Goal: Task Accomplishment & Management: Use online tool/utility

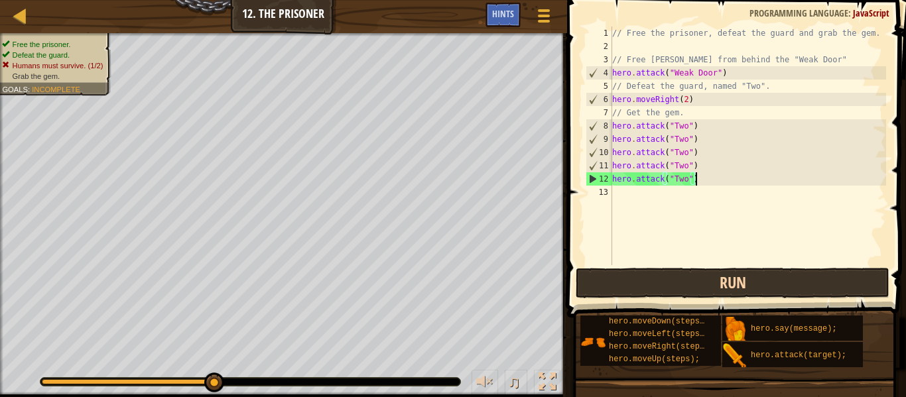
scroll to position [6, 11]
click at [673, 283] on button "Run" at bounding box center [732, 283] width 314 height 30
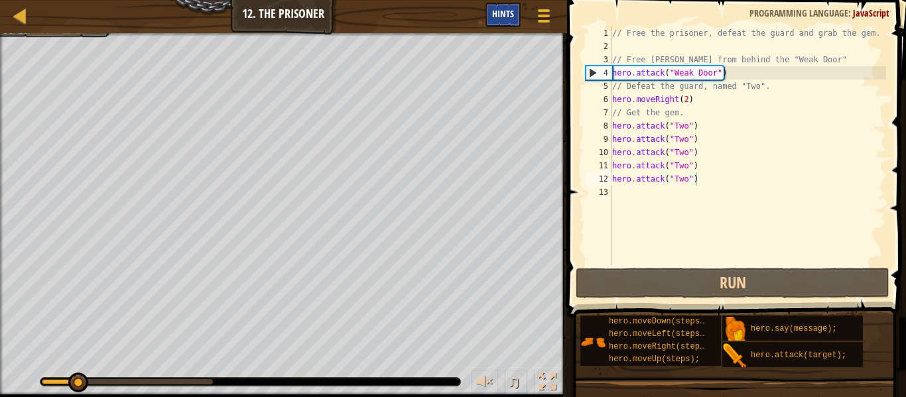
click at [507, 14] on span "Hints" at bounding box center [503, 13] width 22 height 13
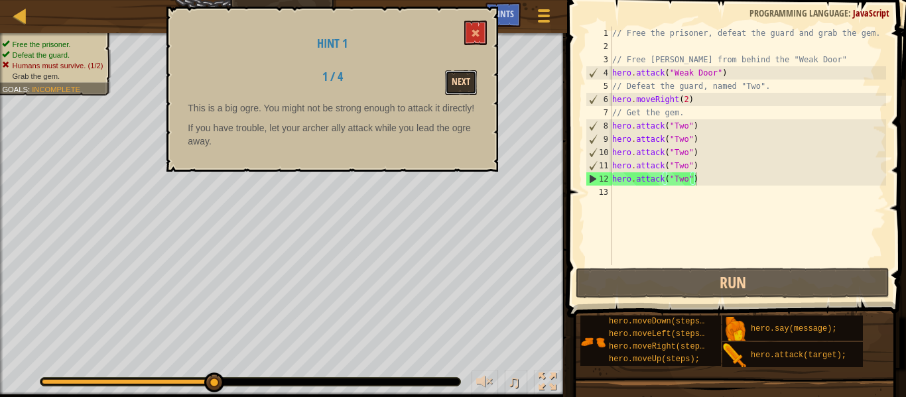
click at [453, 81] on button "Next" at bounding box center [461, 82] width 32 height 25
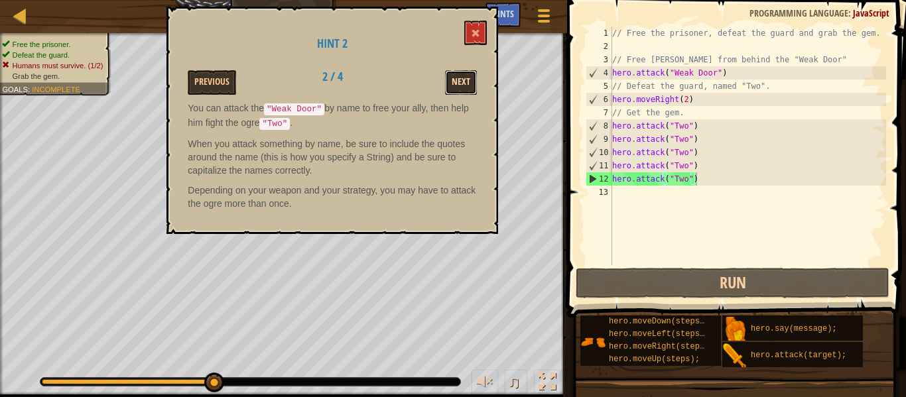
click at [453, 86] on button "Next" at bounding box center [461, 82] width 32 height 25
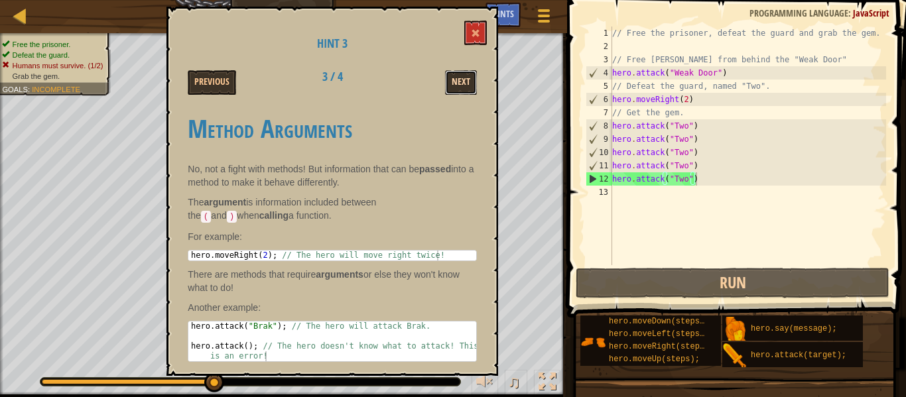
click at [451, 87] on button "Next" at bounding box center [461, 82] width 32 height 25
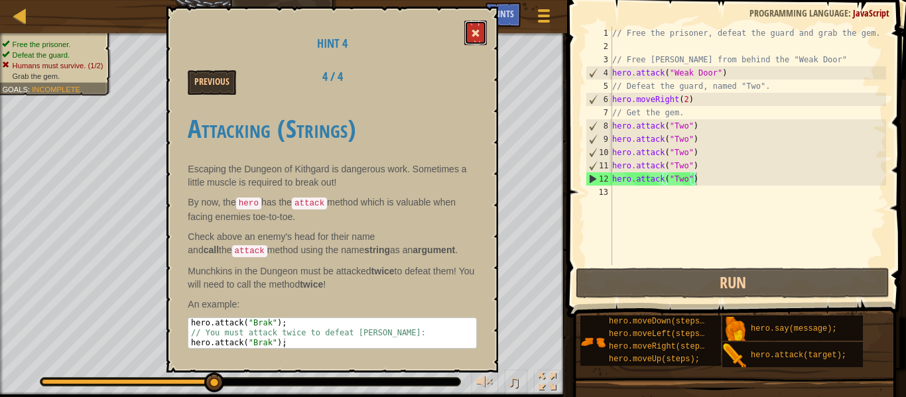
click at [477, 41] on button at bounding box center [475, 33] width 23 height 25
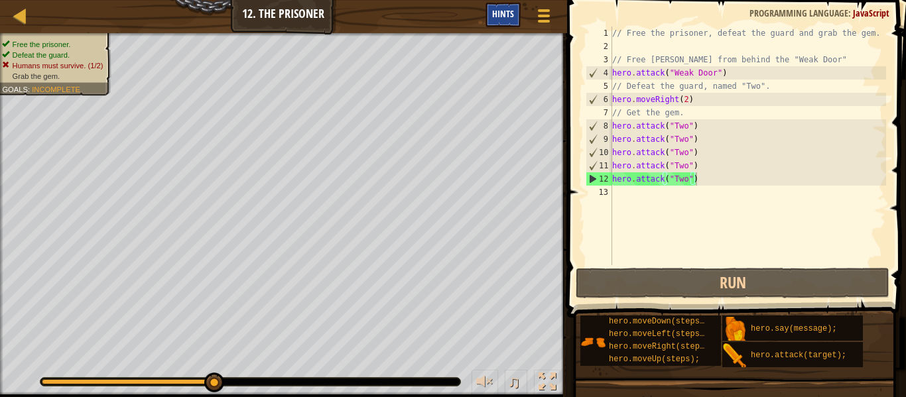
click at [509, 6] on div "Hints" at bounding box center [502, 15] width 35 height 25
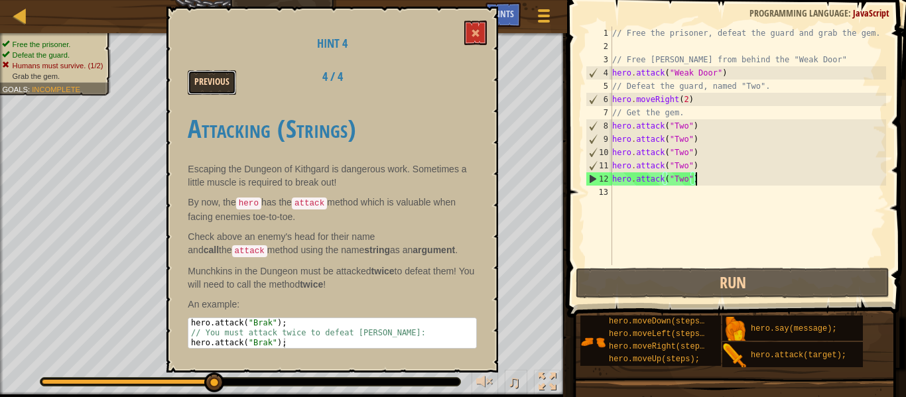
click at [215, 83] on button "Previous" at bounding box center [212, 82] width 48 height 25
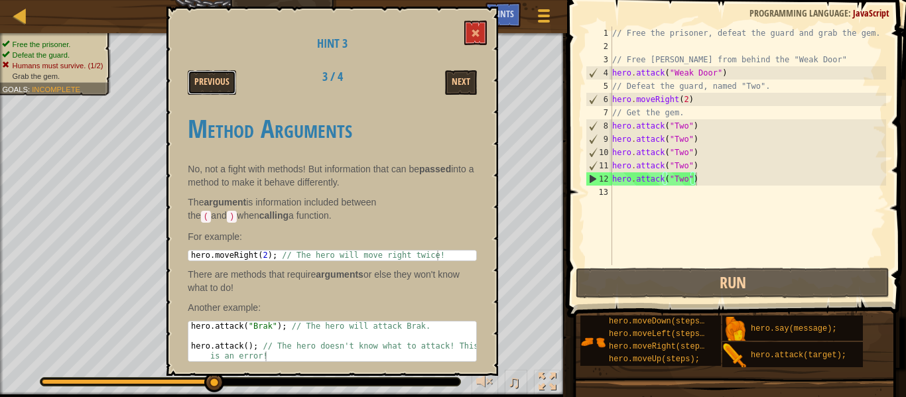
click at [215, 83] on button "Previous" at bounding box center [212, 82] width 48 height 25
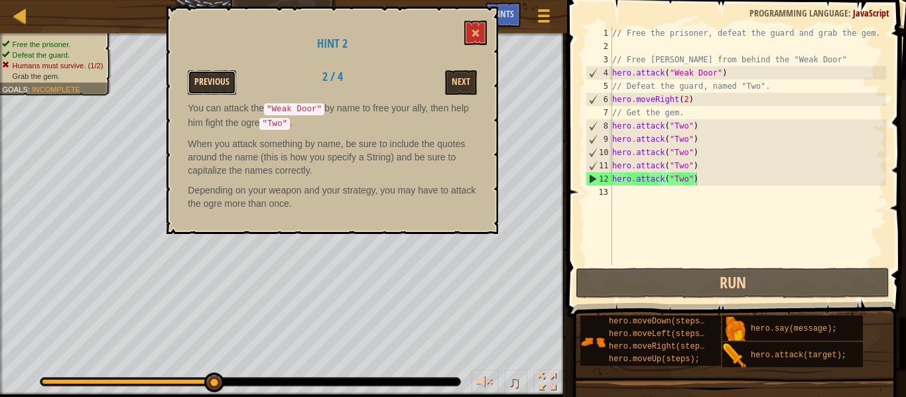
click at [213, 80] on button "Previous" at bounding box center [212, 82] width 48 height 25
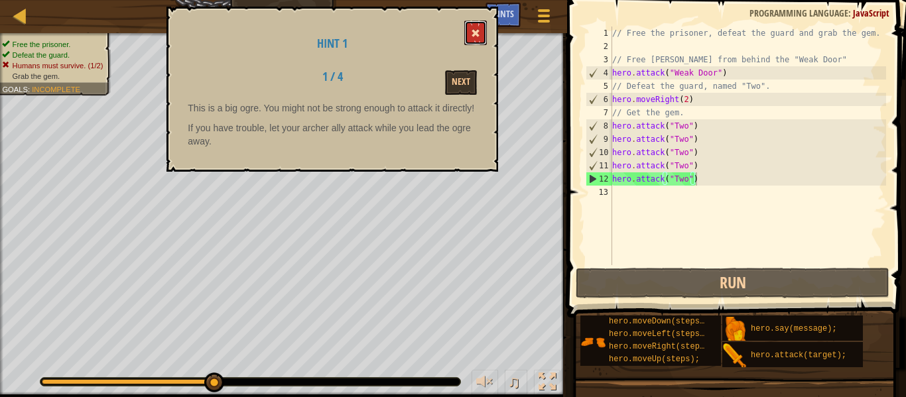
click at [477, 34] on span at bounding box center [475, 33] width 9 height 9
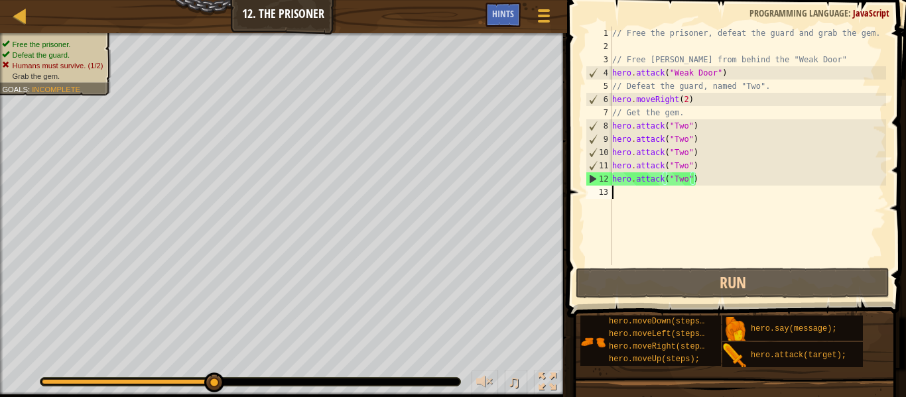
scroll to position [6, 0]
click at [647, 205] on div "// Free the prisoner, defeat the guard and grab the gem. // Free Patrick from b…" at bounding box center [747, 159] width 276 height 265
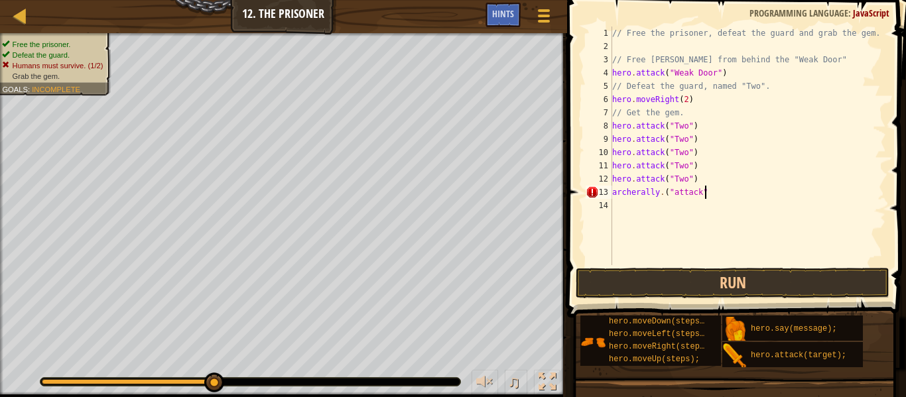
scroll to position [6, 13]
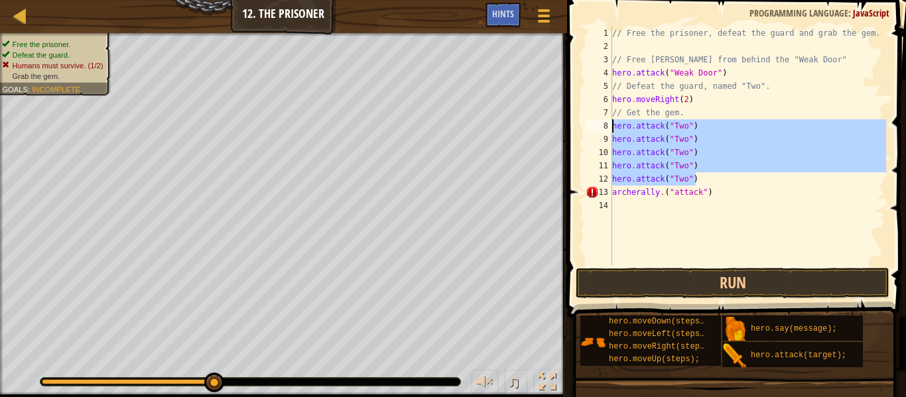
drag, startPoint x: 697, startPoint y: 175, endPoint x: 606, endPoint y: 127, distance: 103.5
click at [606, 127] on div "archerally.("attack") 1 2 3 4 5 6 7 8 9 10 11 12 13 14 // Free the prisoner, de…" at bounding box center [734, 146] width 303 height 239
type textarea "hero.attack("Two") hero.attack("Two")"
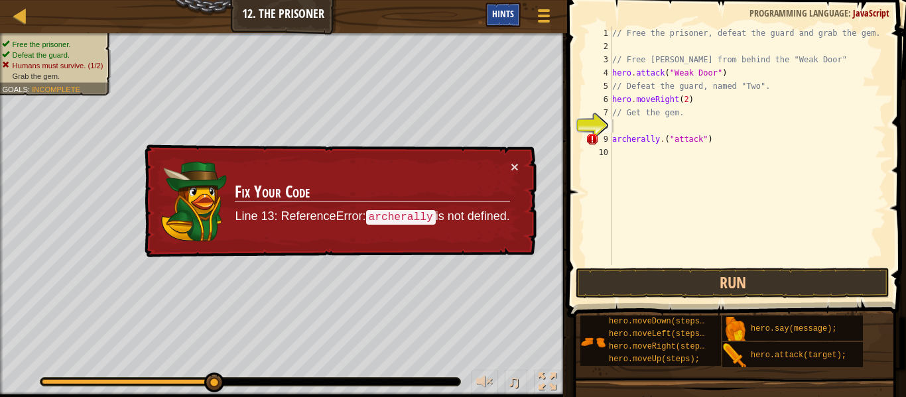
click at [503, 9] on span "Hints" at bounding box center [503, 13] width 22 height 13
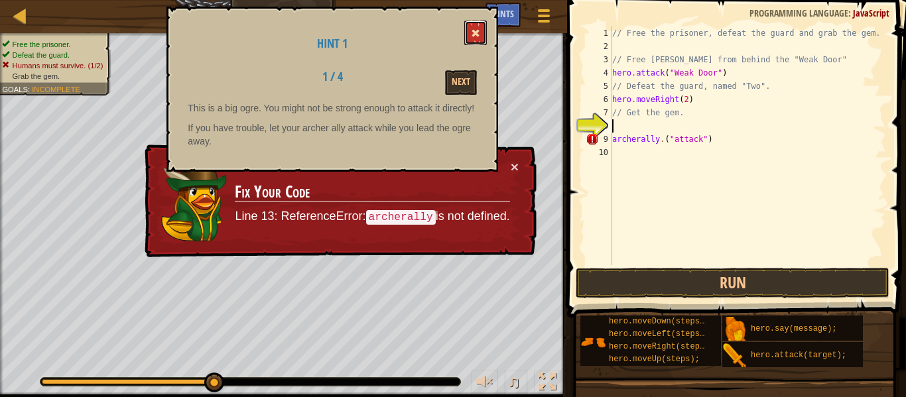
click at [479, 36] on span at bounding box center [475, 33] width 9 height 9
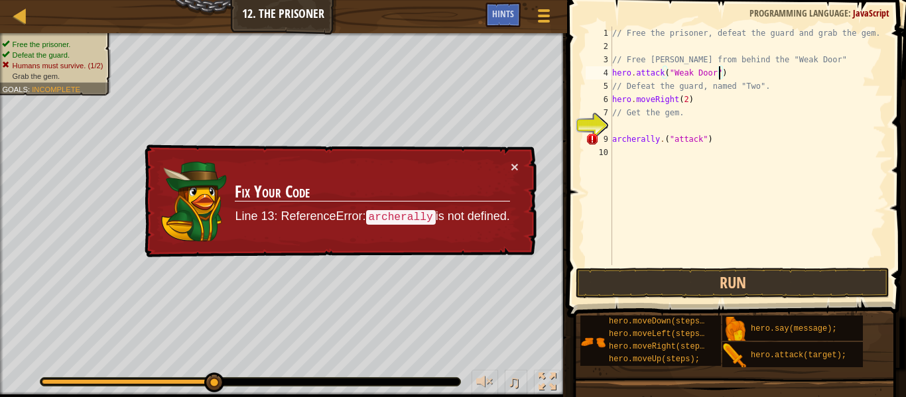
click at [720, 75] on div "// Free the prisoner, defeat the guard and grab the gem. // Free Patrick from b…" at bounding box center [747, 159] width 276 height 265
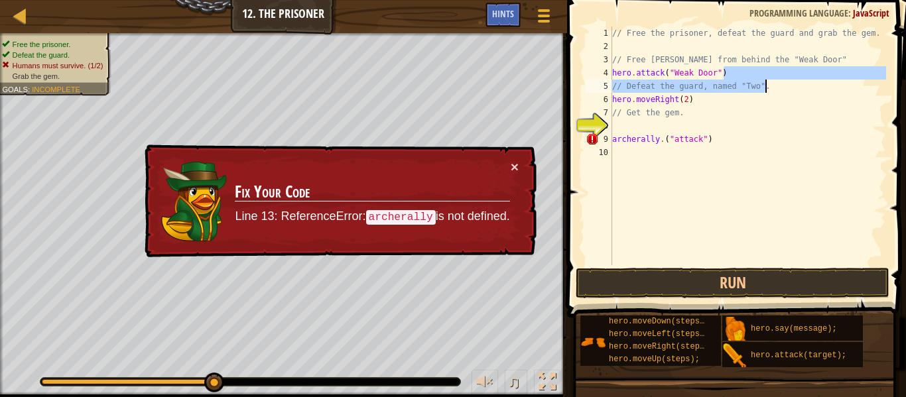
drag, startPoint x: 741, startPoint y: 74, endPoint x: 768, endPoint y: 86, distance: 29.7
click at [768, 86] on div "// Free the prisoner, defeat the guard and grab the gem. // Free Patrick from b…" at bounding box center [747, 159] width 276 height 265
type textarea "hero.attack("Weak Door") // Defeat the guard, named "Two"."
click at [710, 48] on div "// Free the prisoner, defeat the guard and grab the gem. // Free Patrick from b…" at bounding box center [747, 159] width 276 height 265
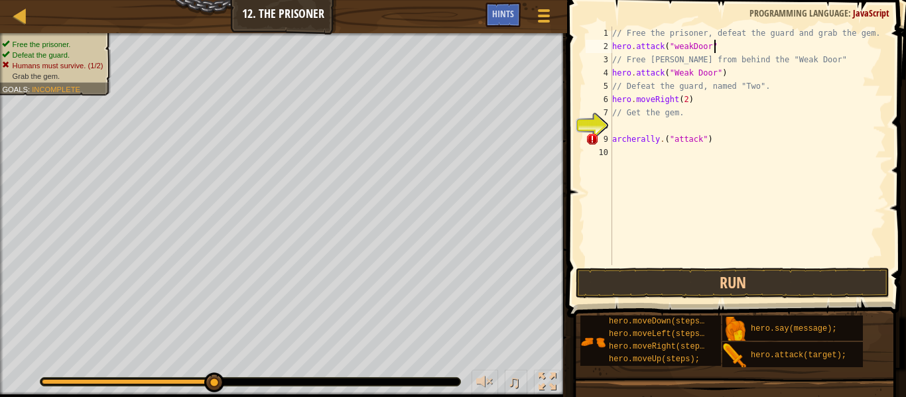
scroll to position [6, 15]
click at [724, 74] on div "// Free the prisoner, defeat the guard and grab the gem. hero . attack ( "weakD…" at bounding box center [747, 159] width 276 height 265
type textarea "hero.free("Patrick")"
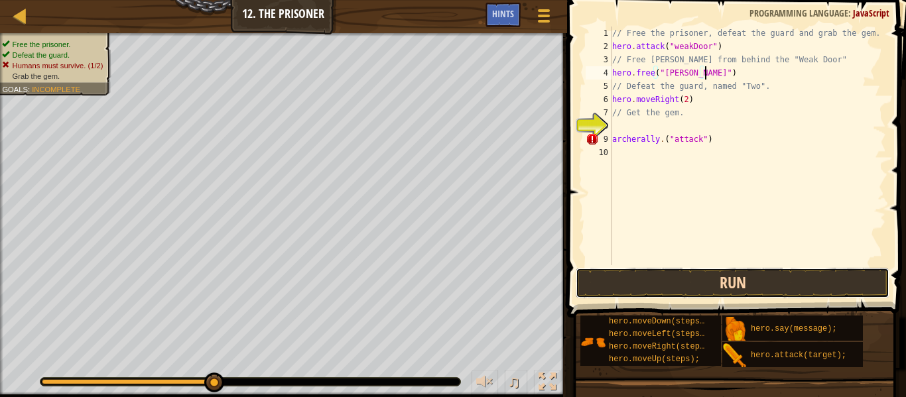
click at [723, 274] on button "Run" at bounding box center [732, 283] width 314 height 30
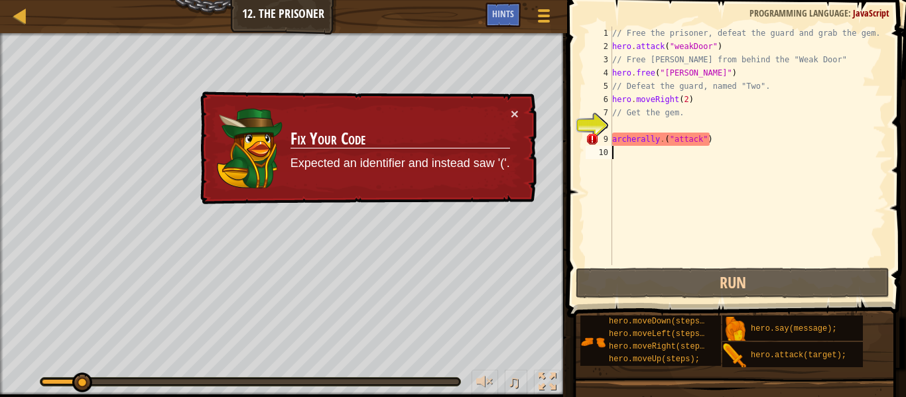
drag, startPoint x: 733, startPoint y: 161, endPoint x: 592, endPoint y: 154, distance: 140.7
click at [592, 154] on div "hero.free("Patrick") 1 2 3 4 5 6 7 8 9 10 // Free the prisoner, defeat the guar…" at bounding box center [734, 146] width 303 height 239
click at [722, 144] on div "// Free the prisoner, defeat the guard and grab the gem. hero . attack ( "weakD…" at bounding box center [747, 159] width 276 height 265
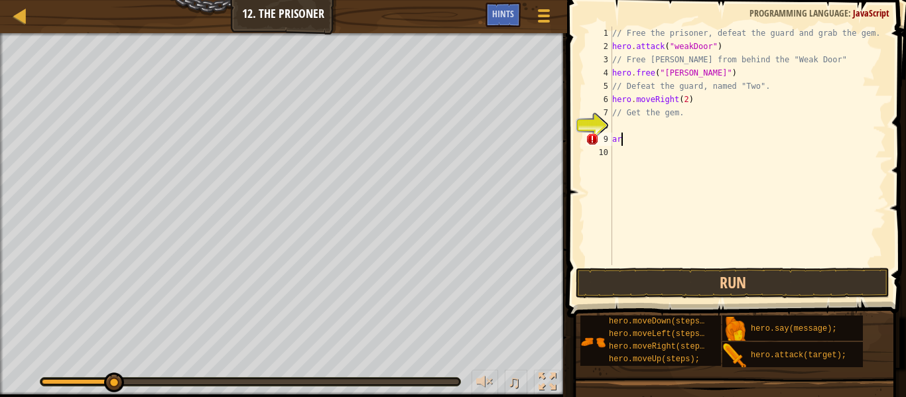
type textarea "a"
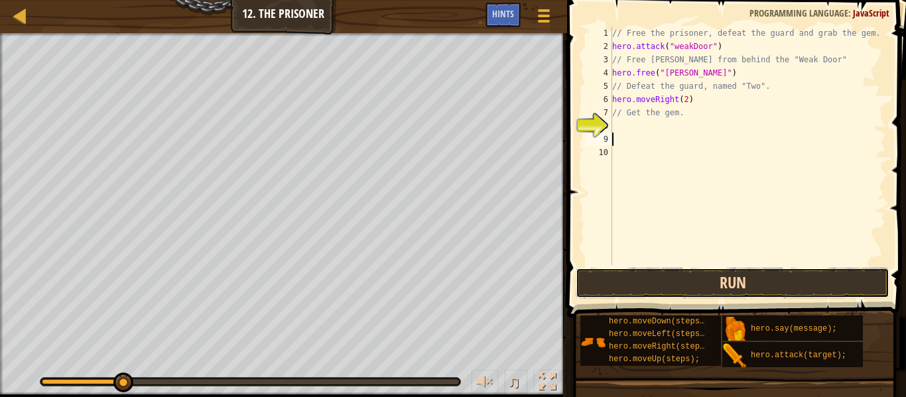
click at [719, 280] on button "Run" at bounding box center [732, 283] width 314 height 30
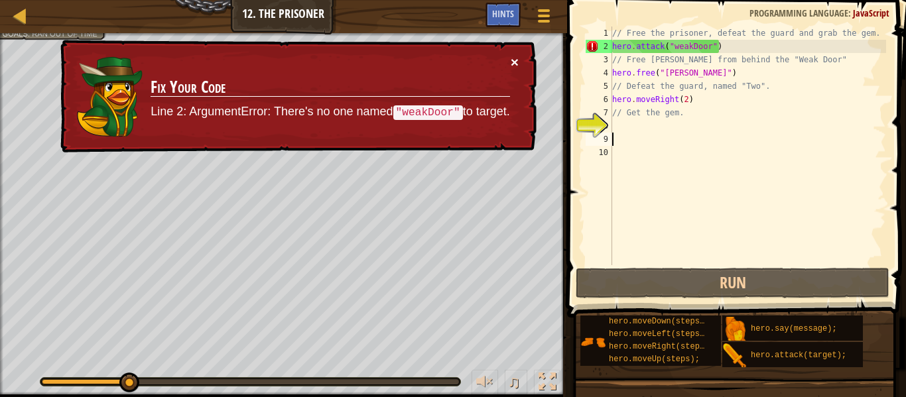
click at [514, 62] on button "×" at bounding box center [515, 62] width 8 height 14
click at [691, 46] on div "// Free the prisoner, defeat the guard and grab the gem. hero . attack ( "weakD…" at bounding box center [747, 159] width 276 height 265
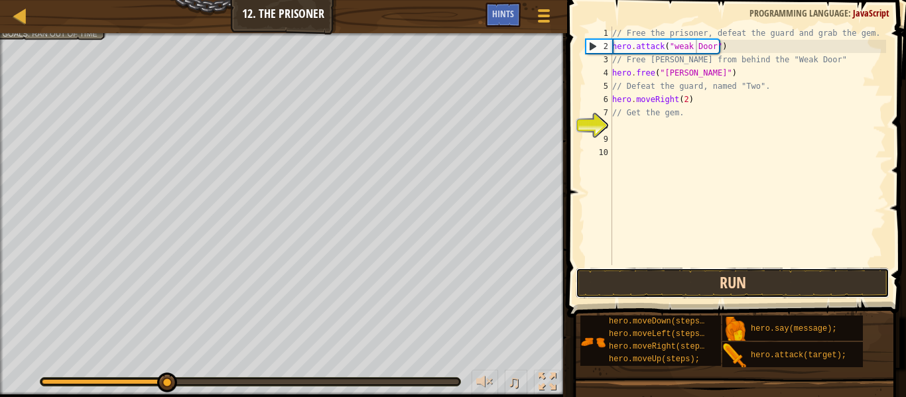
click at [688, 284] on button "Run" at bounding box center [732, 283] width 314 height 30
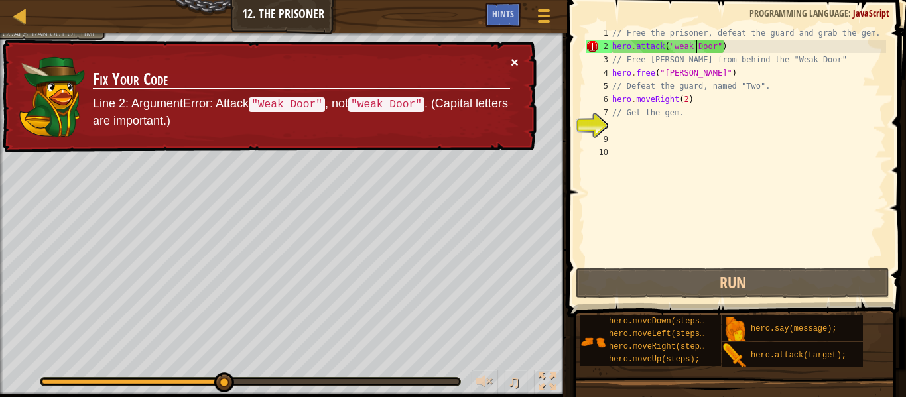
click at [518, 55] on button "×" at bounding box center [515, 62] width 8 height 14
click at [680, 49] on div "// Free the prisoner, defeat the guard and grab the gem. hero . attack ( "weak …" at bounding box center [747, 159] width 276 height 265
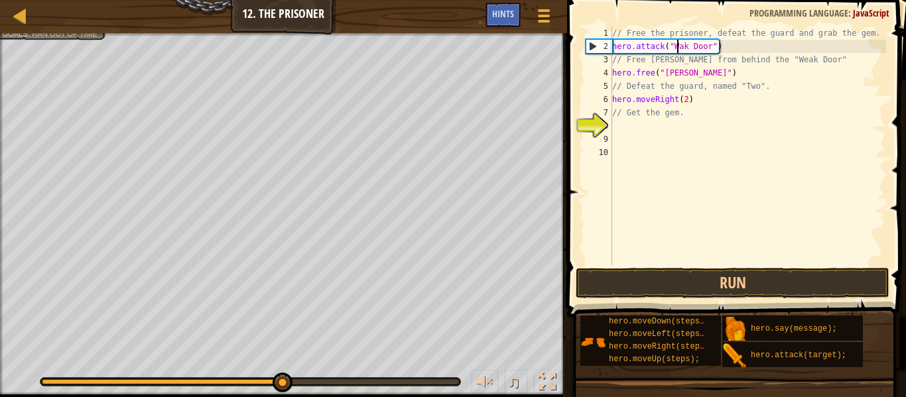
scroll to position [6, 10]
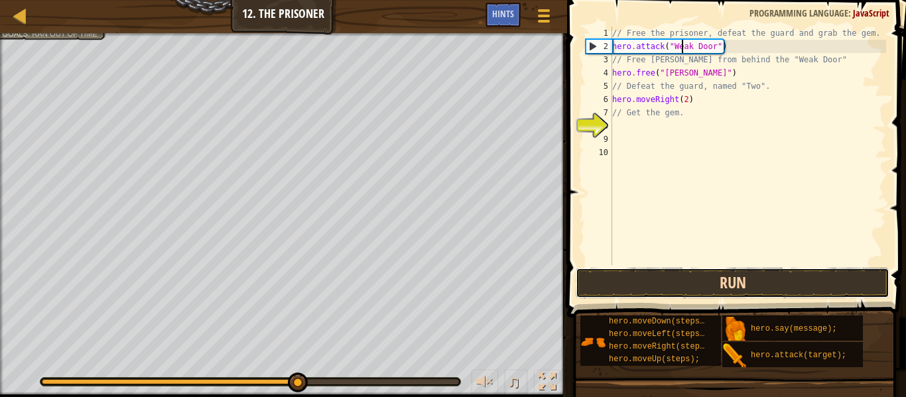
click at [658, 292] on button "Run" at bounding box center [732, 283] width 314 height 30
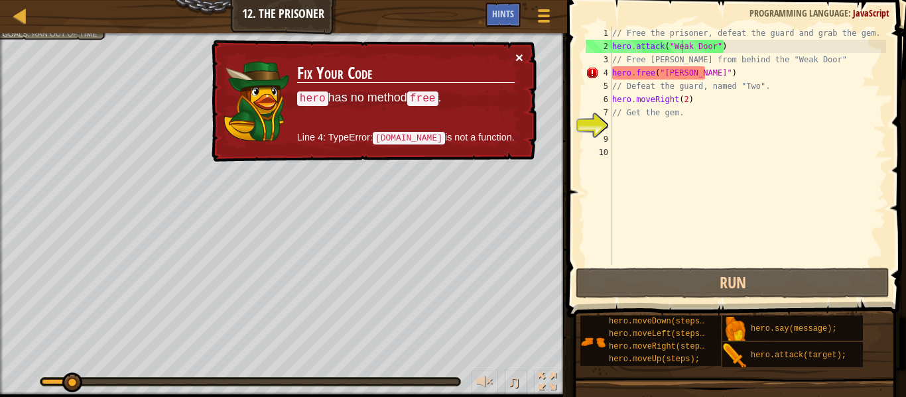
click at [522, 58] on button "×" at bounding box center [519, 57] width 8 height 14
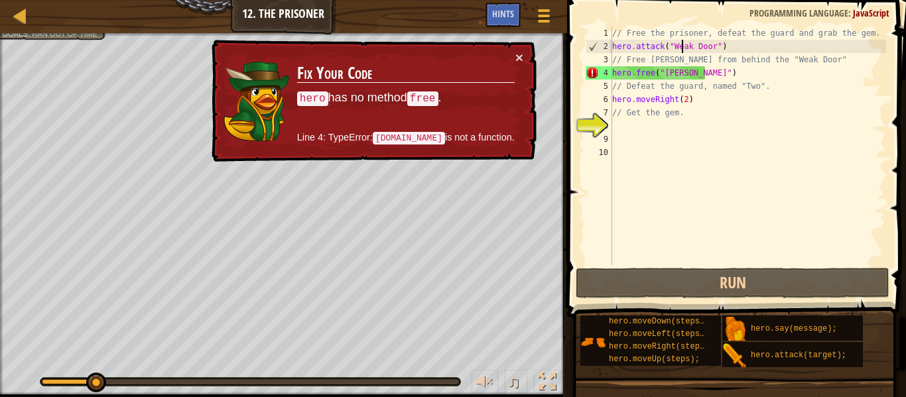
click at [722, 73] on div "// Free the prisoner, defeat the guard and grab the gem. hero . attack ( "Weak …" at bounding box center [747, 159] width 276 height 265
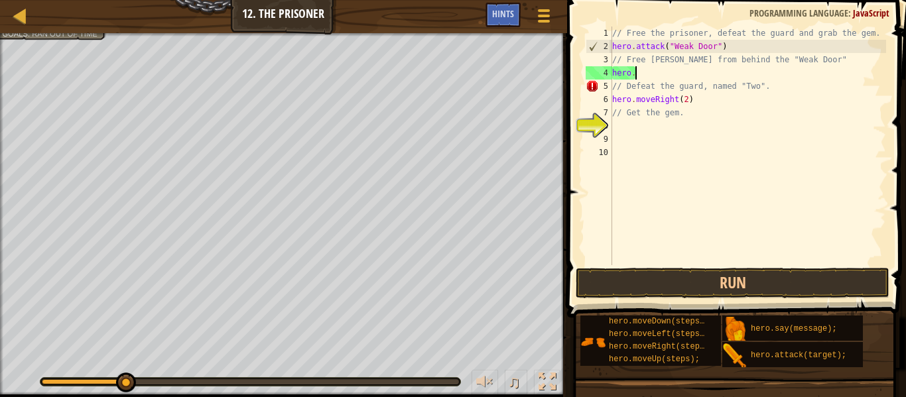
scroll to position [6, 3]
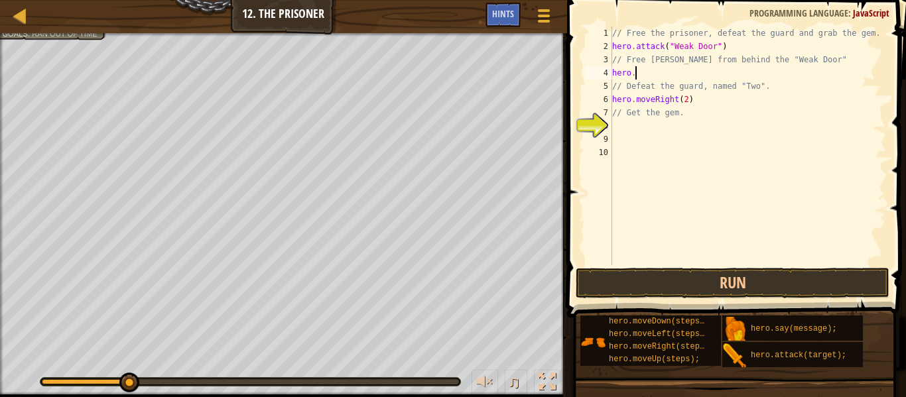
click at [687, 115] on div "// Free the prisoner, defeat the guard and grab the gem. hero . attack ( "Weak …" at bounding box center [747, 159] width 276 height 265
click at [695, 102] on div "// Free the prisoner, defeat the guard and grab the gem. hero . attack ( "Weak …" at bounding box center [747, 159] width 276 height 265
click at [680, 72] on div "// Free the prisoner, defeat the guard and grab the gem. hero . attack ( "Weak …" at bounding box center [747, 159] width 276 height 265
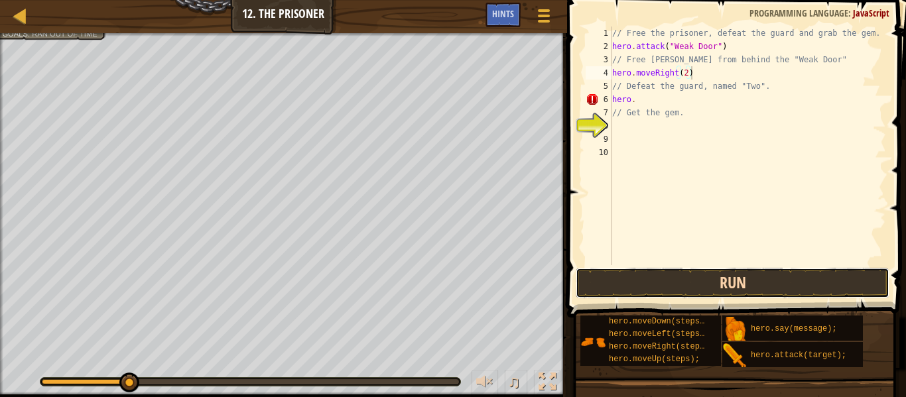
click at [630, 272] on button "Run" at bounding box center [732, 283] width 314 height 30
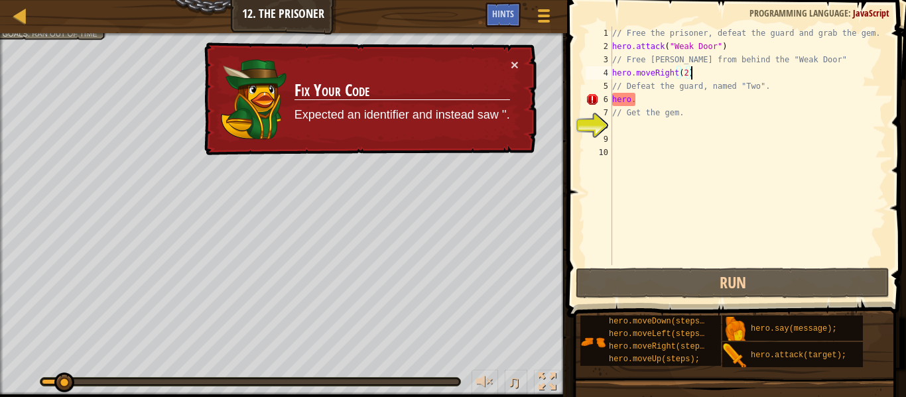
click at [661, 101] on div "// Free the prisoner, defeat the guard and grab the gem. hero . attack ( "Weak …" at bounding box center [747, 159] width 276 height 265
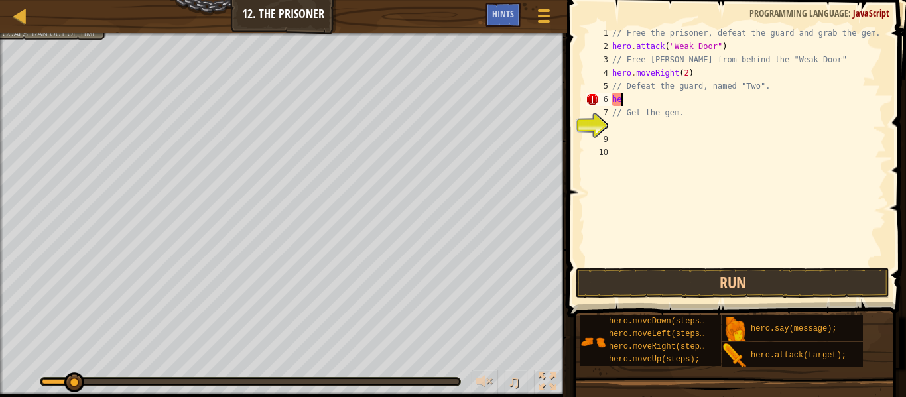
scroll to position [6, 1]
type textarea "h"
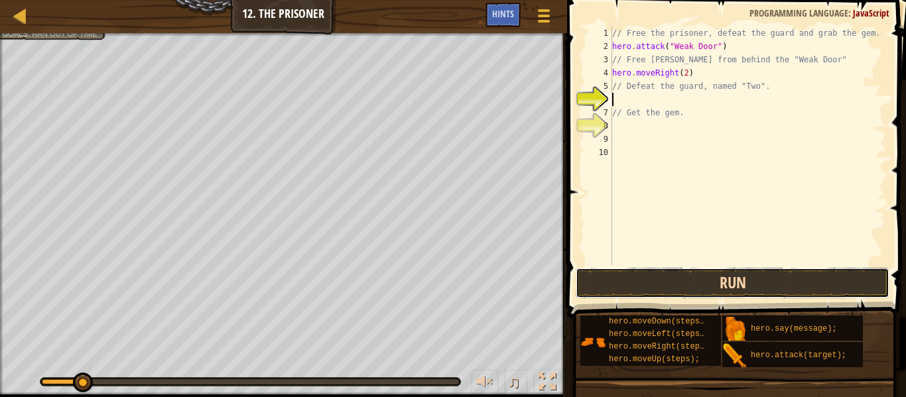
click at [621, 284] on button "Run" at bounding box center [732, 283] width 314 height 30
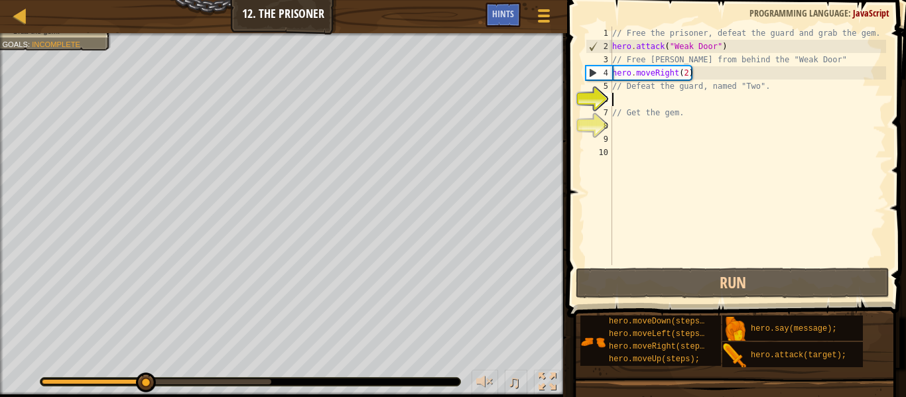
click at [658, 93] on div "// Free the prisoner, defeat the guard and grab the gem. hero . attack ( "Weak …" at bounding box center [747, 159] width 276 height 265
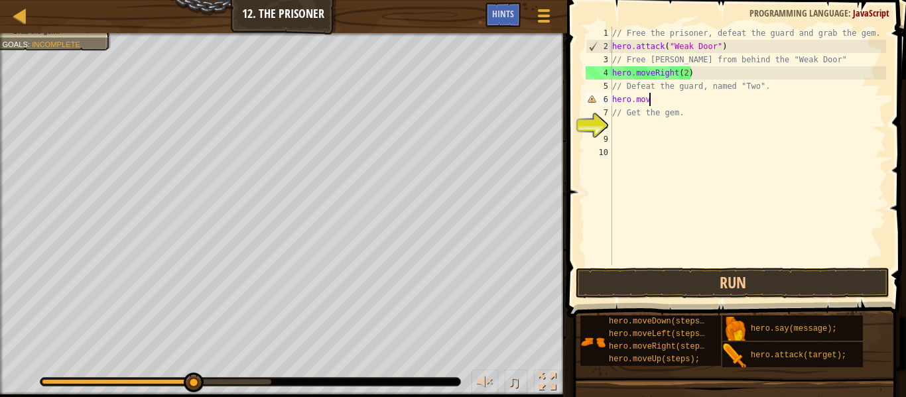
scroll to position [6, 5]
click at [686, 74] on div "// Free the prisoner, defeat the guard and grab the gem. hero . attack ( "Weak …" at bounding box center [747, 159] width 276 height 265
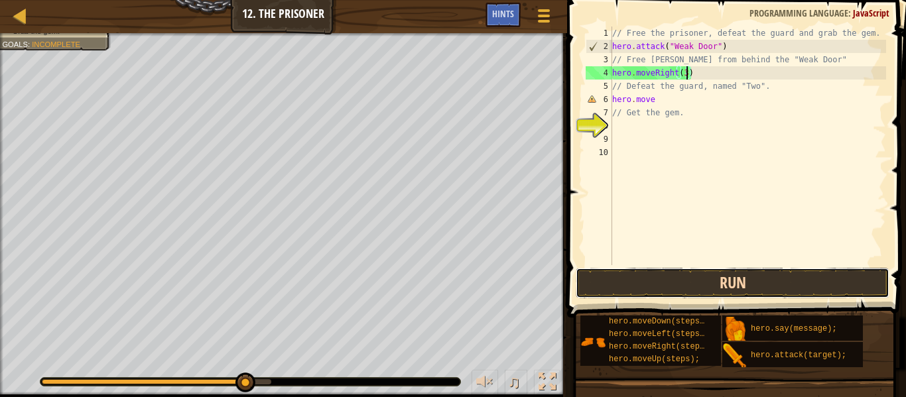
click at [671, 284] on button "Run" at bounding box center [732, 283] width 314 height 30
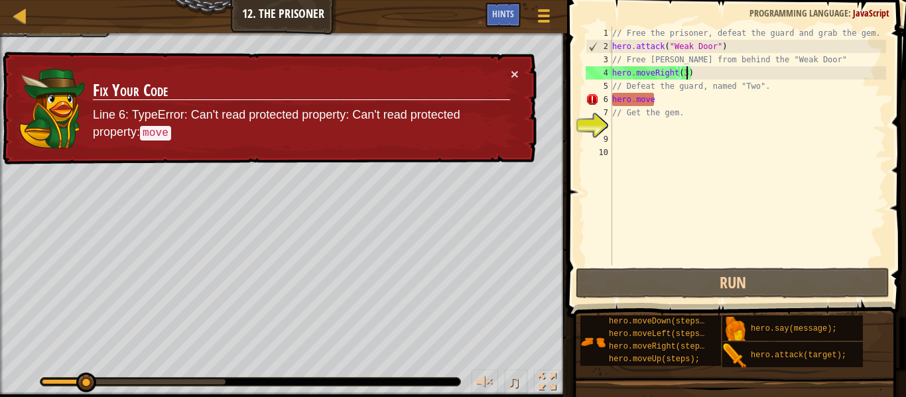
click at [680, 103] on div "// Free the prisoner, defeat the guard and grab the gem. hero . attack ( "Weak …" at bounding box center [747, 159] width 276 height 265
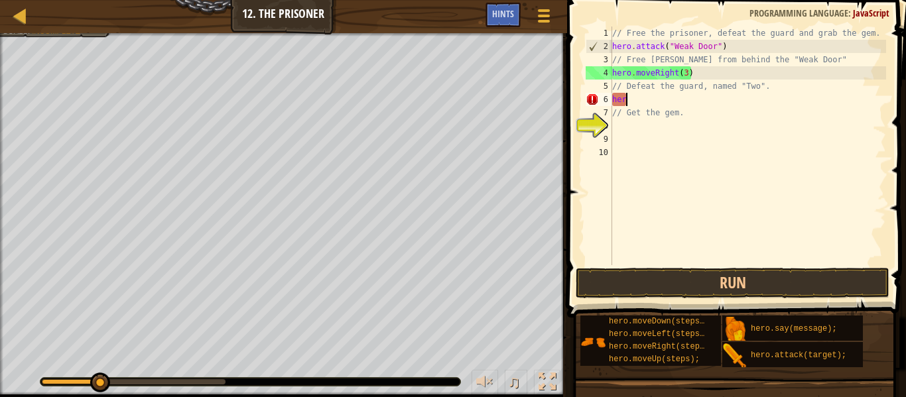
scroll to position [6, 1]
type textarea "h"
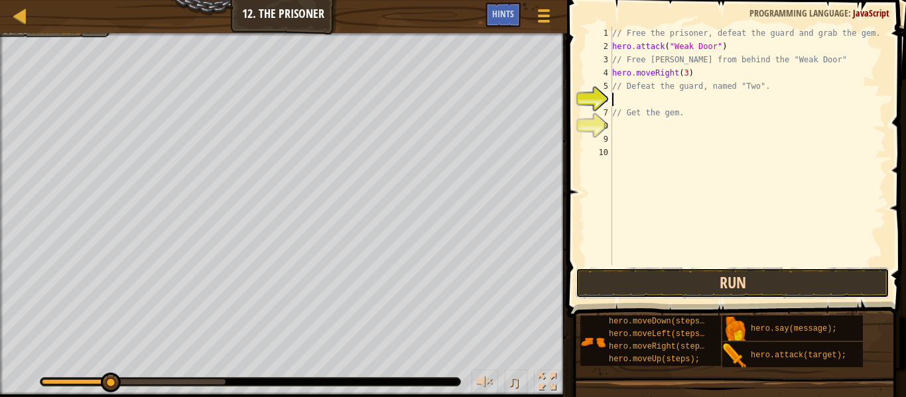
click at [683, 275] on button "Run" at bounding box center [732, 283] width 314 height 30
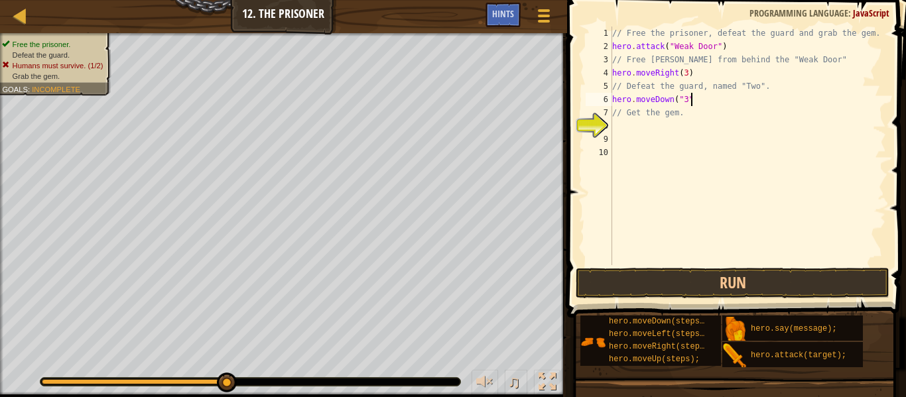
scroll to position [6, 11]
click at [657, 274] on button "Run" at bounding box center [732, 283] width 314 height 30
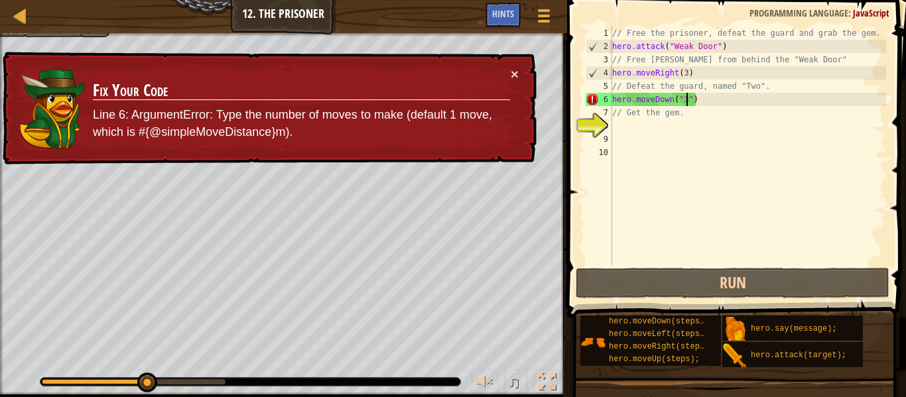
click at [688, 99] on div "// Free the prisoner, defeat the guard and grab the gem. hero . attack ( "Weak …" at bounding box center [747, 159] width 276 height 265
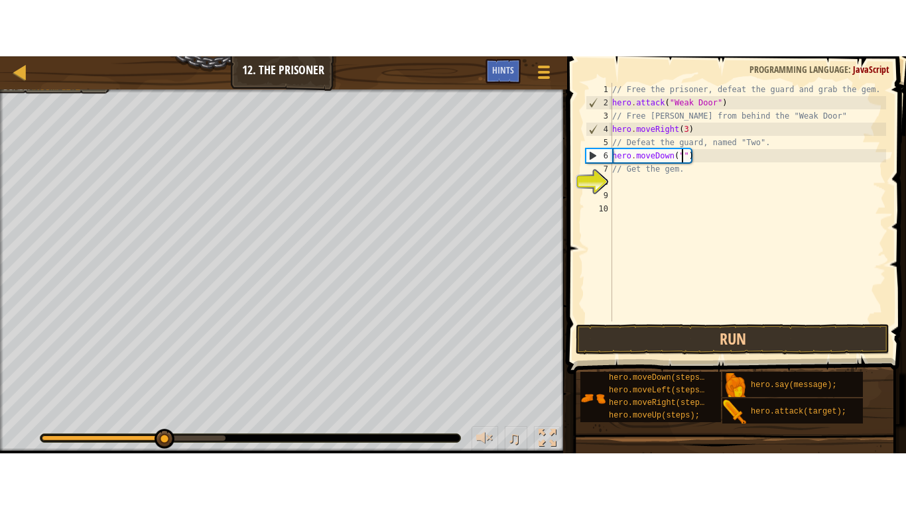
scroll to position [6, 10]
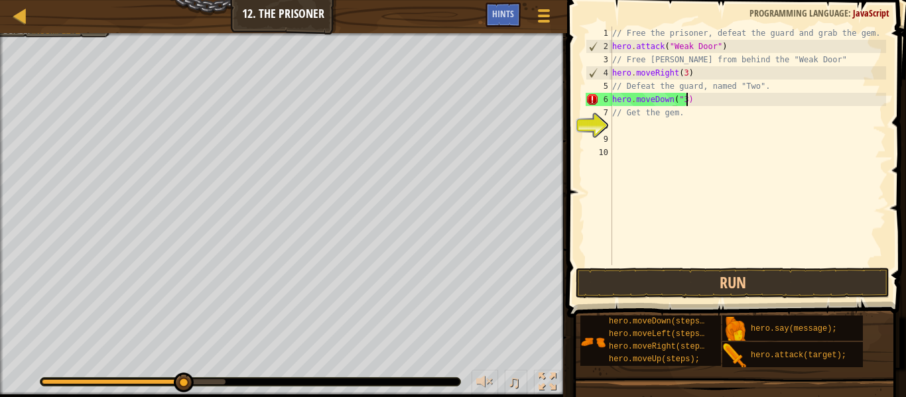
click at [682, 98] on div "// Free the prisoner, defeat the guard and grab the gem. hero . attack ( "Weak …" at bounding box center [747, 159] width 276 height 265
click at [681, 100] on div "// Free the prisoner, defeat the guard and grab the gem. hero . attack ( "Weak …" at bounding box center [747, 159] width 276 height 265
type textarea "hero.moveDown(3)"
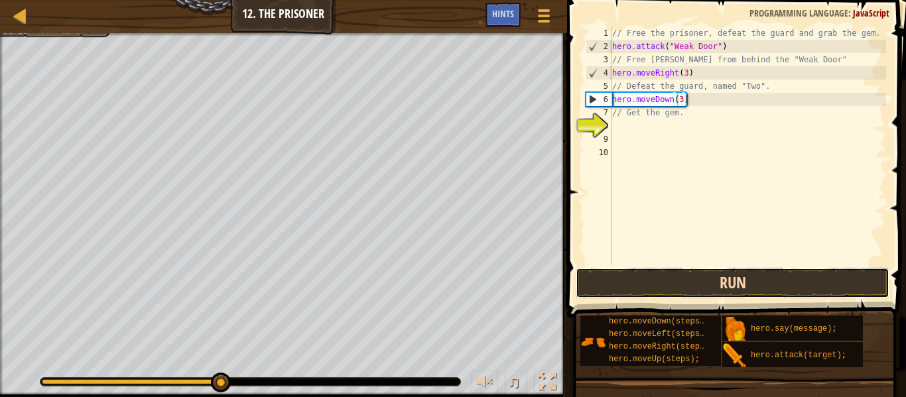
click at [701, 278] on button "Run" at bounding box center [732, 283] width 314 height 30
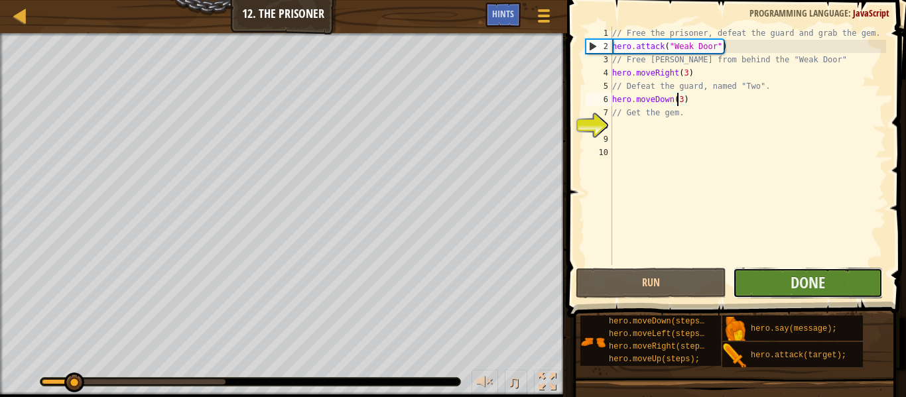
click at [755, 280] on button "Done" at bounding box center [808, 283] width 150 height 30
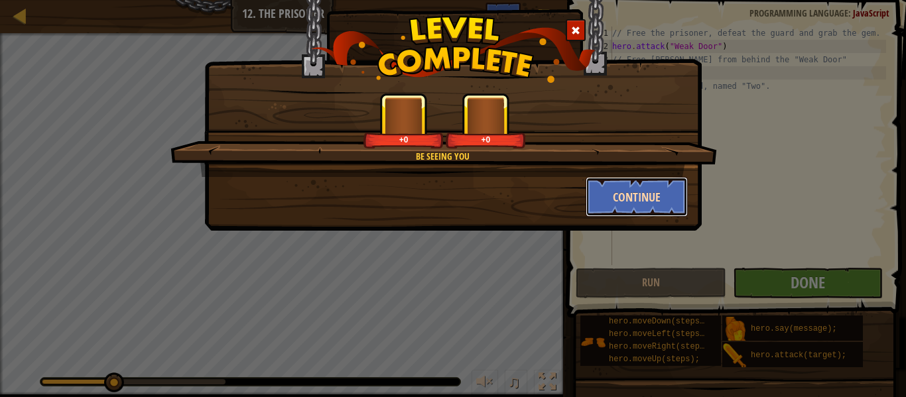
click at [646, 190] on button "Continue" at bounding box center [636, 197] width 103 height 40
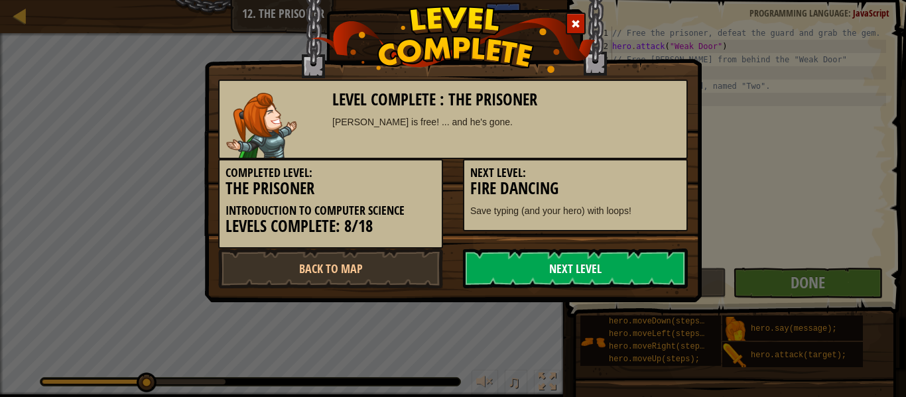
click at [616, 265] on link "Next Level" at bounding box center [575, 269] width 225 height 40
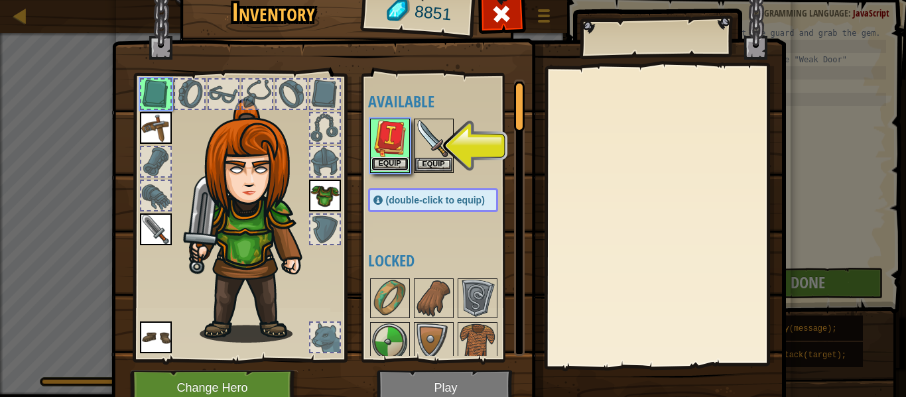
click at [400, 161] on button "Equip" at bounding box center [389, 164] width 37 height 14
click at [415, 161] on button "Equip" at bounding box center [433, 165] width 37 height 14
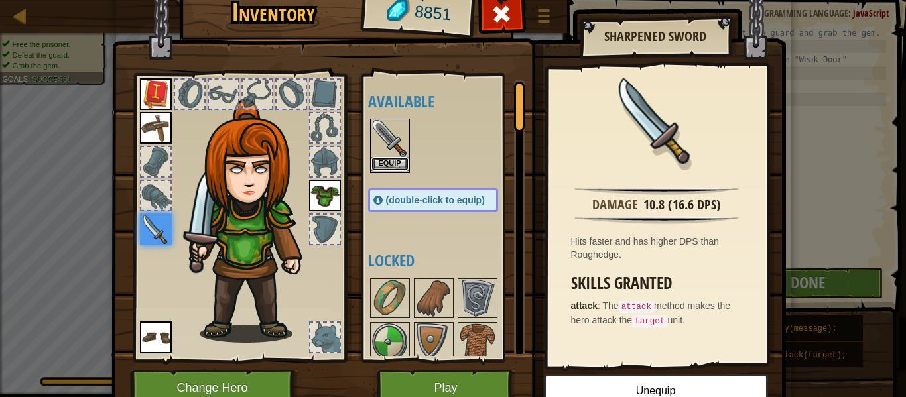
click at [385, 157] on button "Equip" at bounding box center [389, 164] width 37 height 14
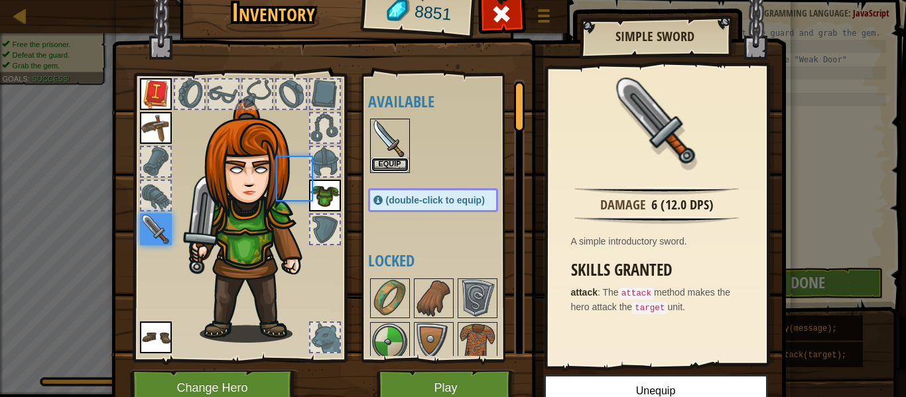
click at [385, 158] on button "Equip" at bounding box center [389, 165] width 37 height 14
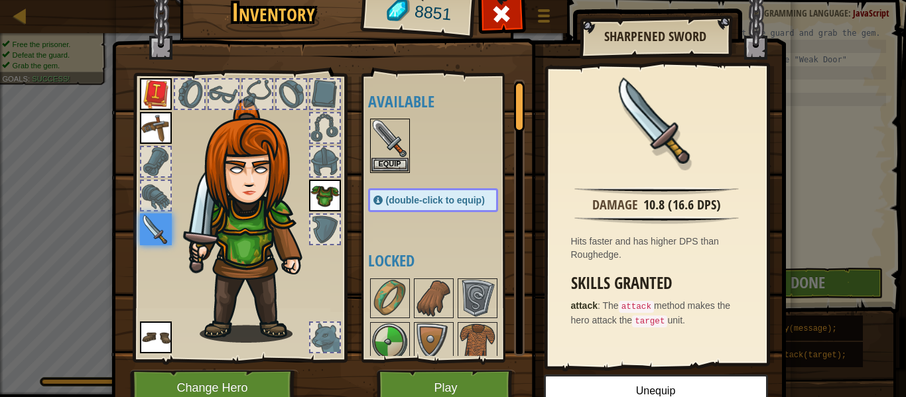
click at [149, 125] on img at bounding box center [156, 128] width 32 height 32
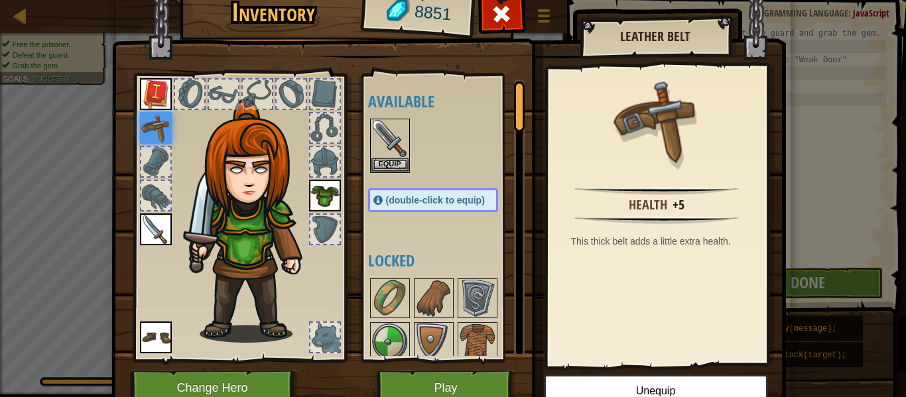
click at [152, 84] on img at bounding box center [156, 94] width 32 height 32
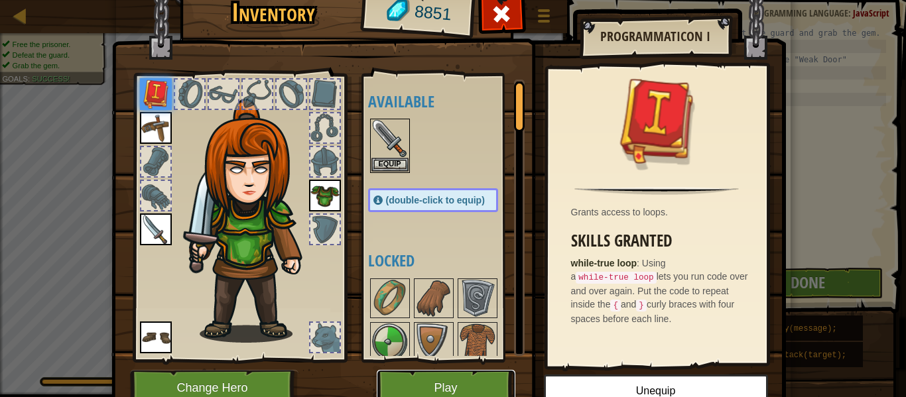
click at [415, 376] on button "Play" at bounding box center [446, 388] width 139 height 36
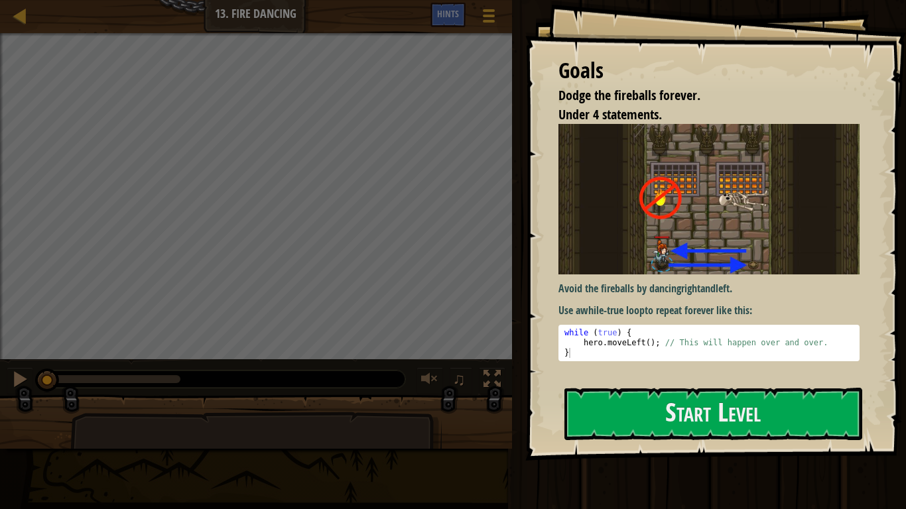
click at [611, 286] on p "Avoid the fireballs by dancing right and left ." at bounding box center [708, 288] width 301 height 15
click at [623, 396] on button "Start Level" at bounding box center [713, 414] width 298 height 52
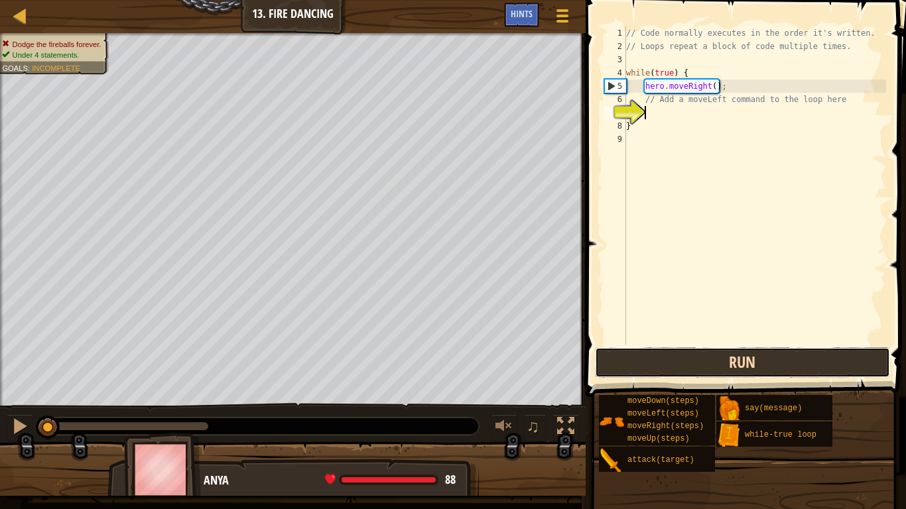
click at [643, 353] on button "Run" at bounding box center [742, 362] width 295 height 30
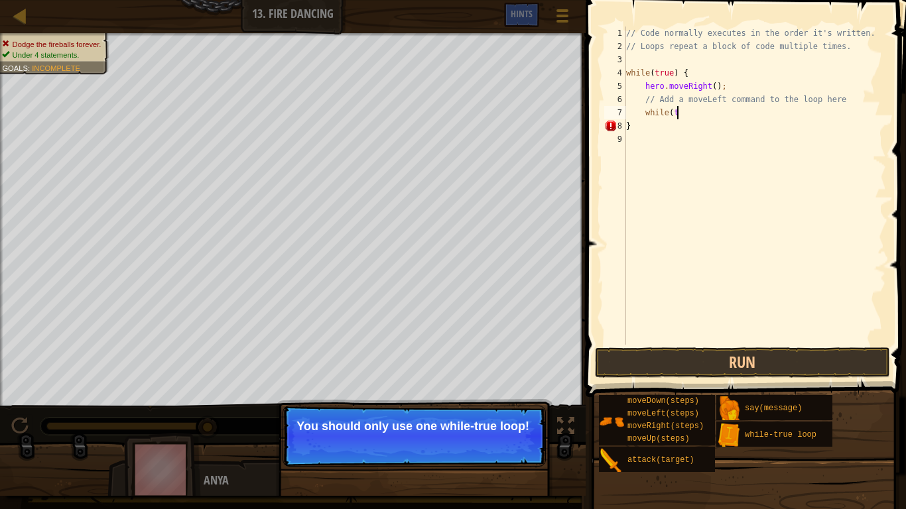
scroll to position [6, 7]
click at [517, 396] on button "Continue" at bounding box center [507, 444] width 55 height 17
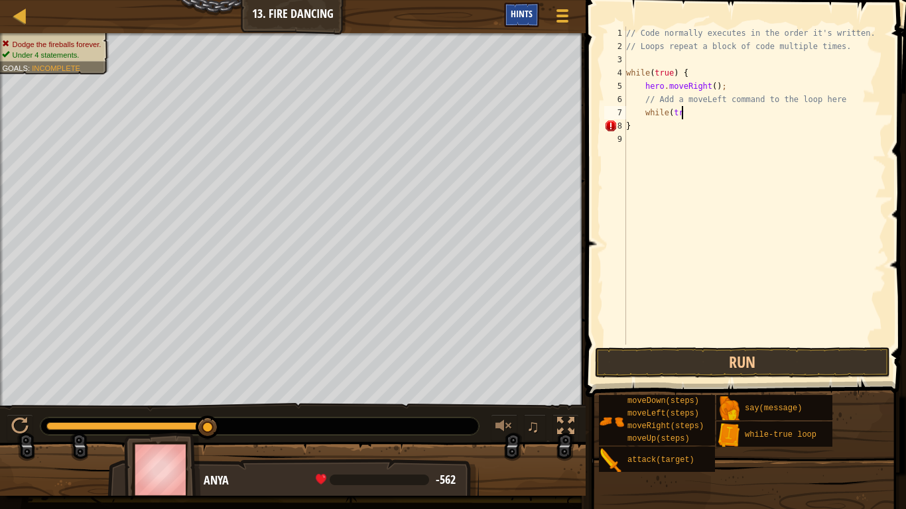
click at [518, 17] on span "Hints" at bounding box center [522, 13] width 22 height 13
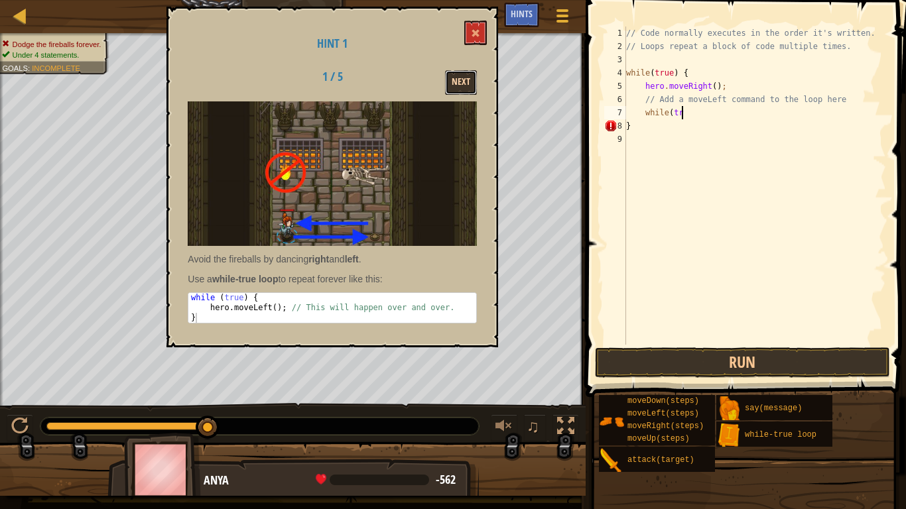
click at [467, 81] on button "Next" at bounding box center [461, 82] width 32 height 25
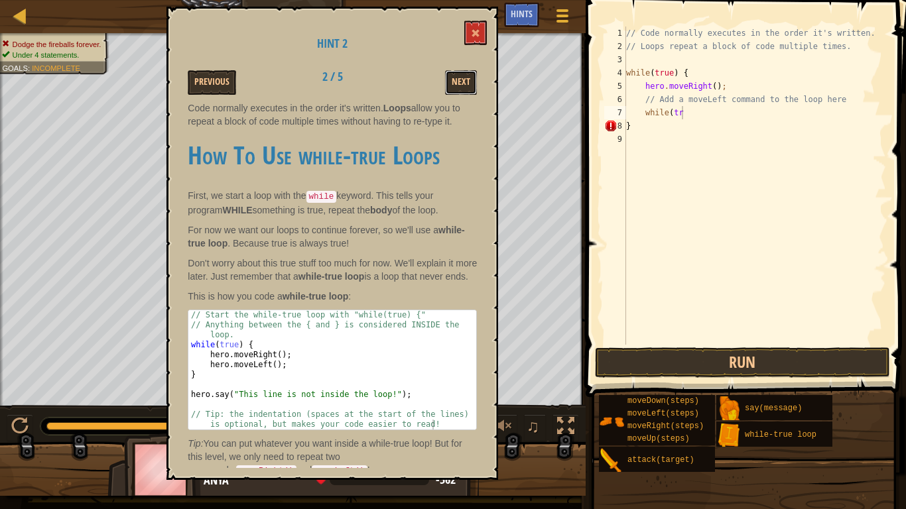
click at [467, 81] on button "Next" at bounding box center [461, 82] width 32 height 25
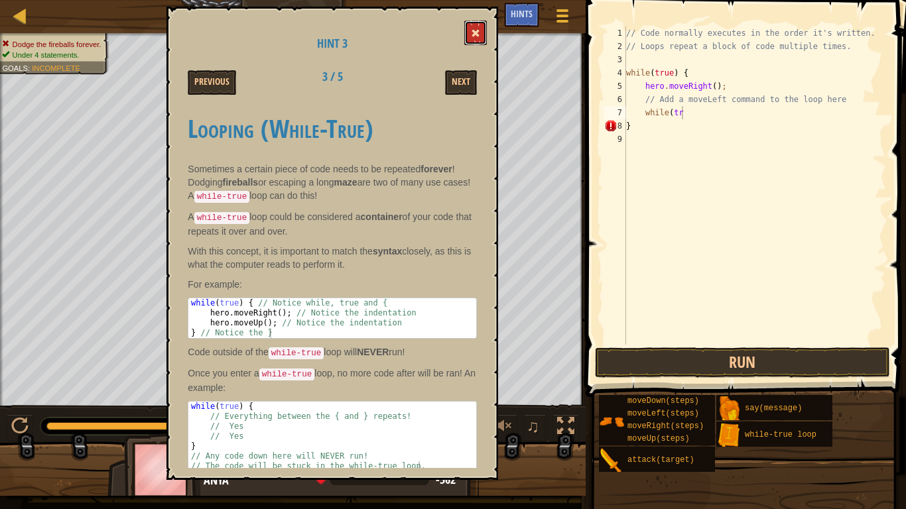
click at [479, 23] on button at bounding box center [475, 33] width 23 height 25
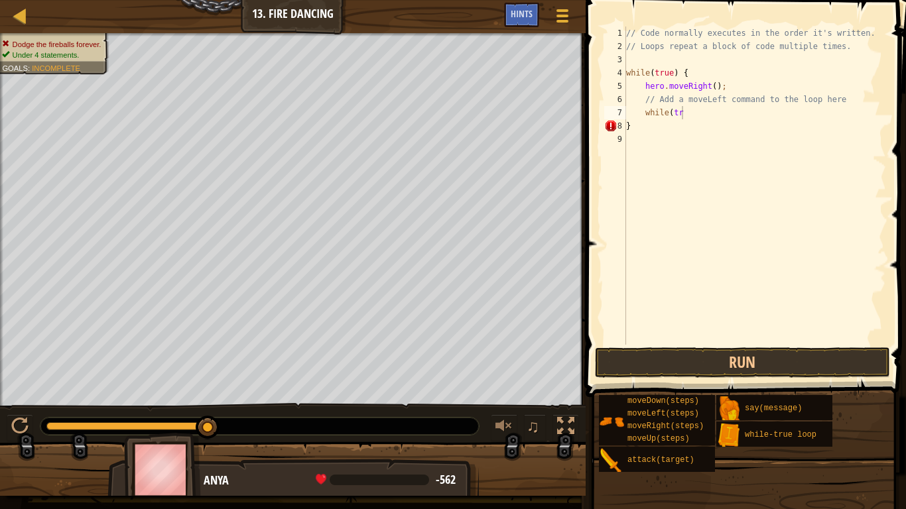
click at [688, 119] on div "// Code normally executes in the order it's written. // Loops repeat a block of…" at bounding box center [754, 199] width 263 height 345
type textarea "w"
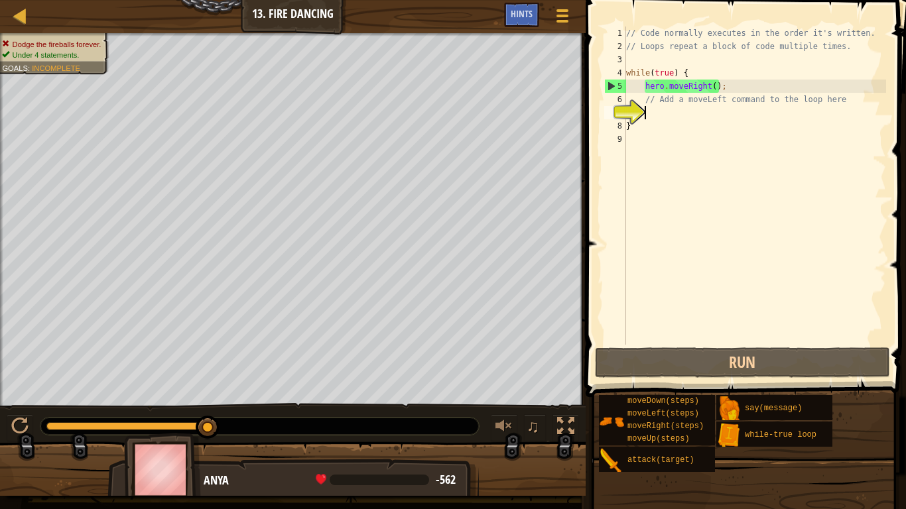
click at [733, 91] on div "// Code normally executes in the order it's written. // Loops repeat a block of…" at bounding box center [754, 199] width 263 height 345
type textarea "hero.moveRight();"
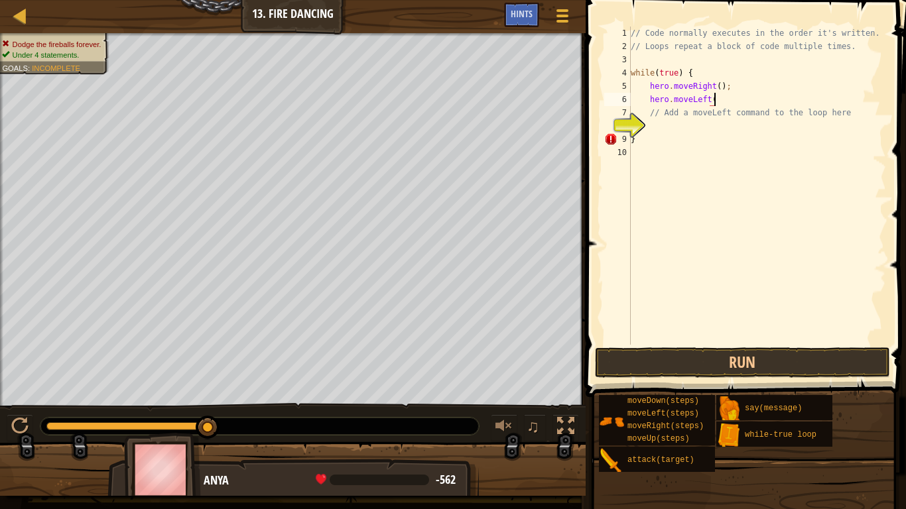
scroll to position [6, 12]
type textarea "hero.moveLeft()"
click at [658, 364] on button "Run" at bounding box center [742, 362] width 295 height 30
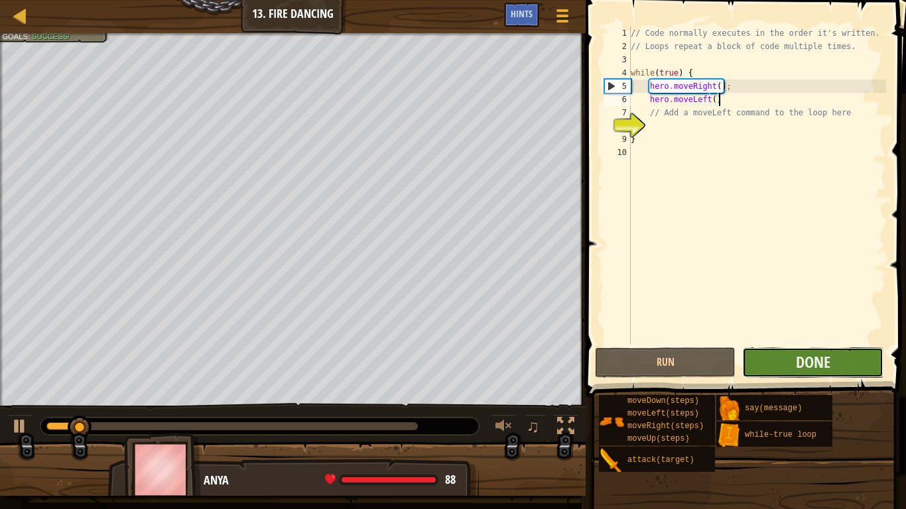
click at [784, 367] on button "Done" at bounding box center [812, 362] width 141 height 30
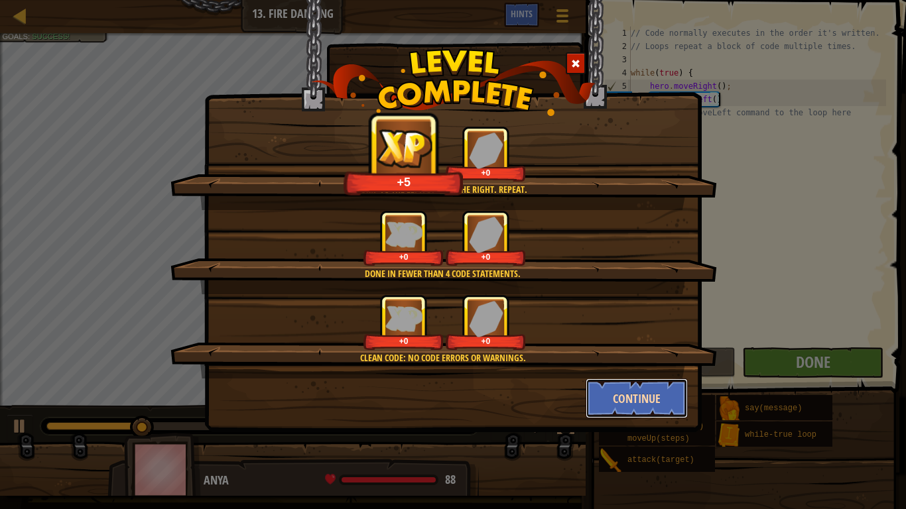
click at [616, 389] on button "Continue" at bounding box center [636, 399] width 103 height 40
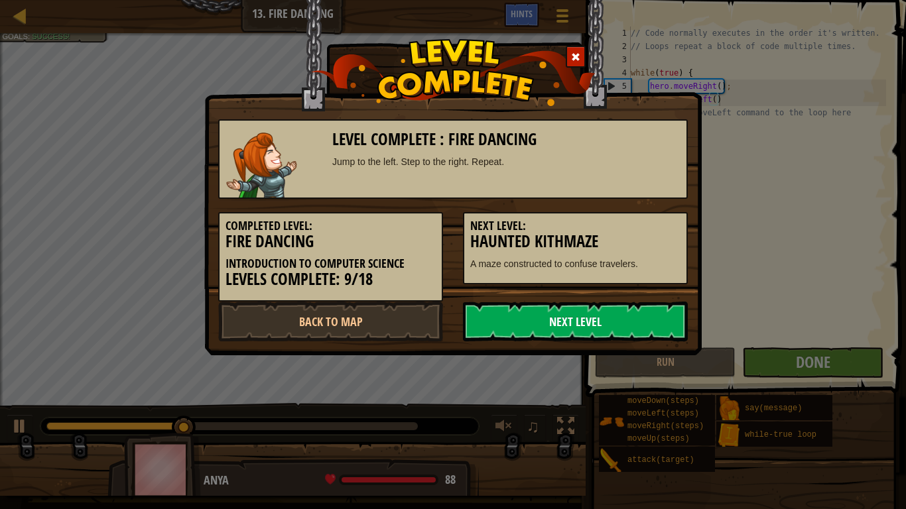
click at [601, 317] on link "Next Level" at bounding box center [575, 322] width 225 height 40
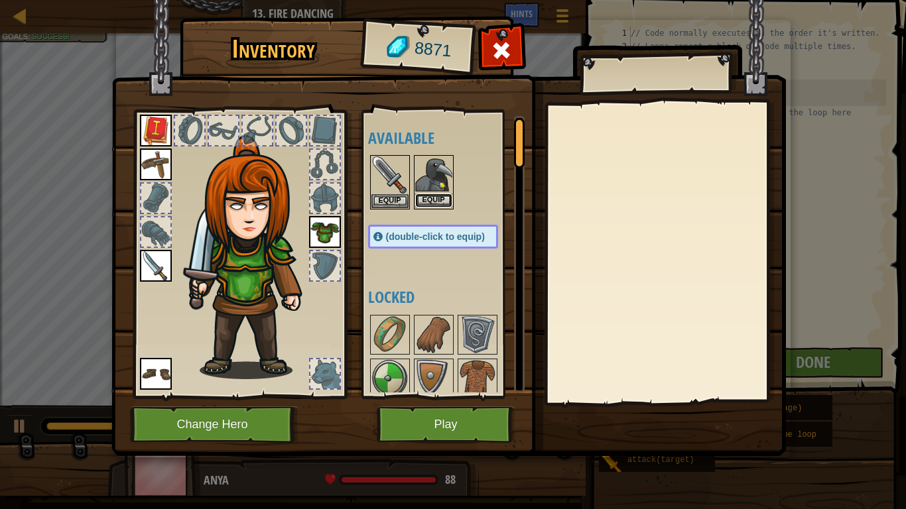
click at [441, 204] on button "Equip" at bounding box center [433, 201] width 37 height 14
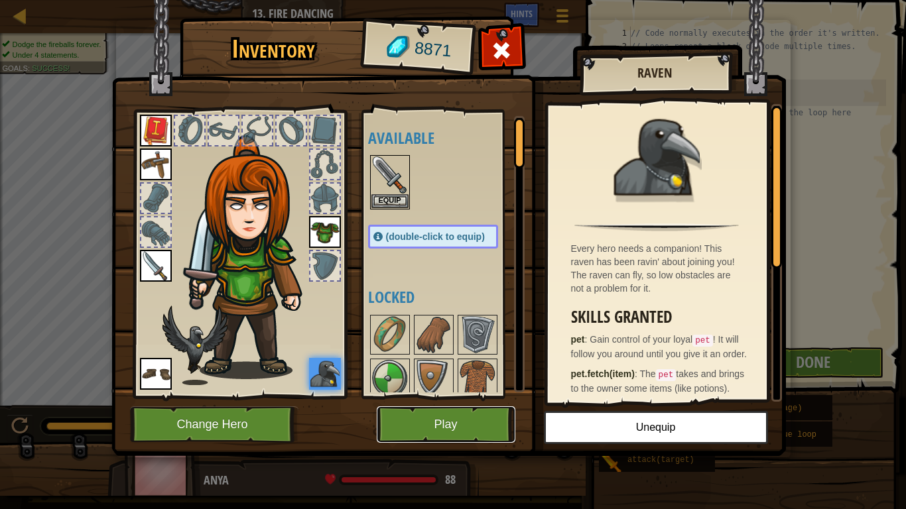
click at [457, 396] on button "Play" at bounding box center [446, 424] width 139 height 36
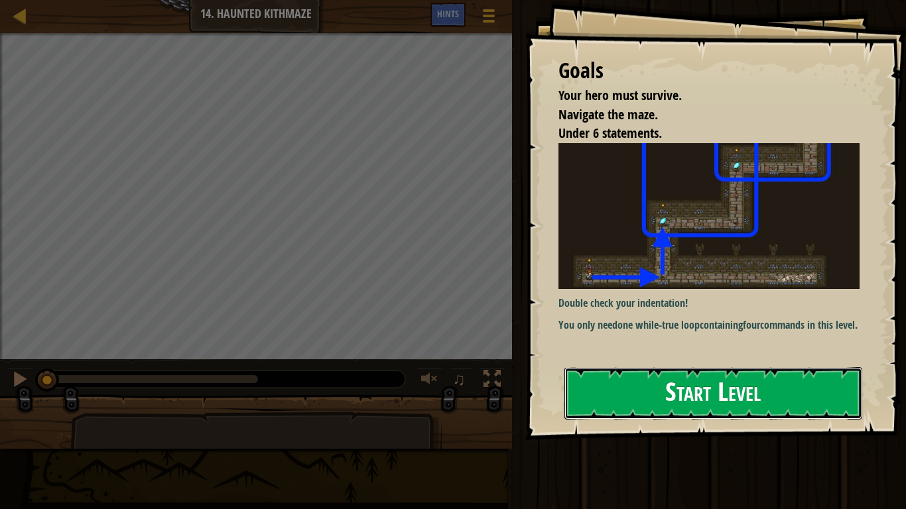
click at [599, 387] on button "Start Level" at bounding box center [713, 393] width 298 height 52
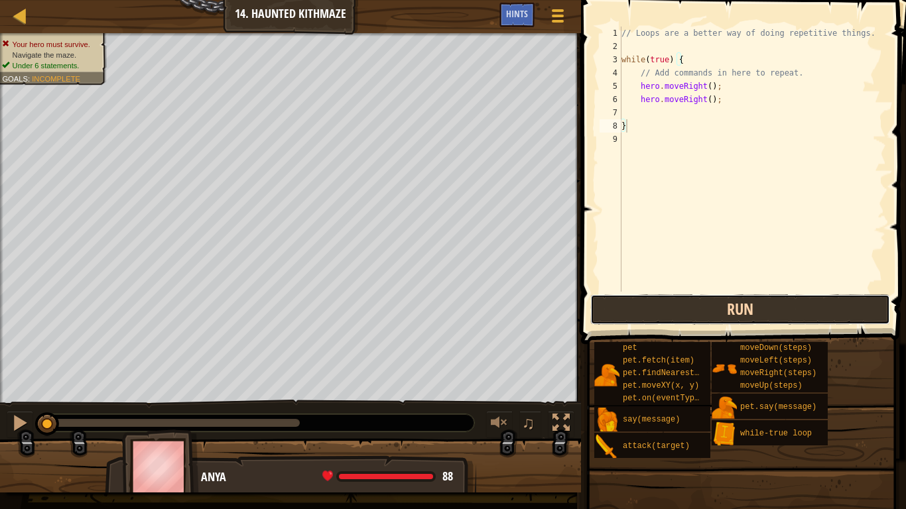
click at [666, 308] on button "Run" at bounding box center [740, 309] width 300 height 30
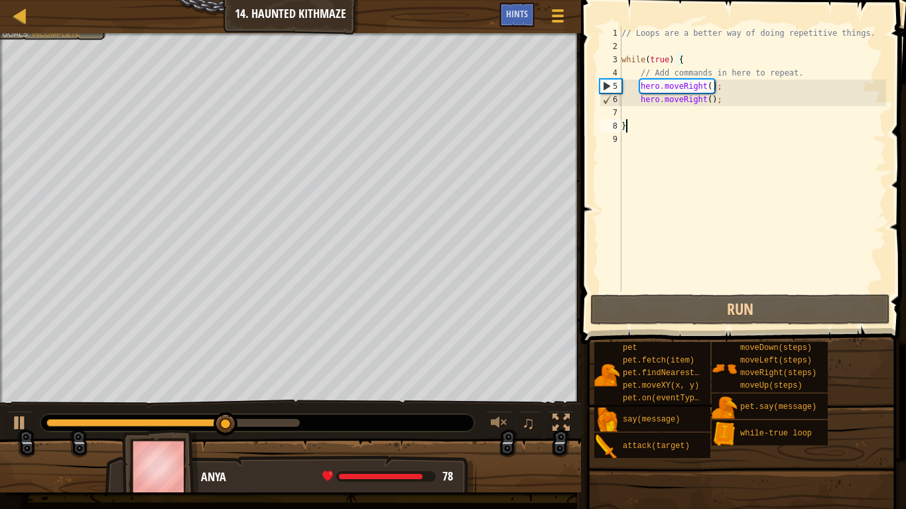
click at [722, 101] on div "// Loops are a better way of doing repetitive things. while ( true ) { // Add c…" at bounding box center [752, 173] width 267 height 292
click at [731, 102] on div "// Loops are a better way of doing repetitive things. while ( true ) { // Add c…" at bounding box center [752, 173] width 267 height 292
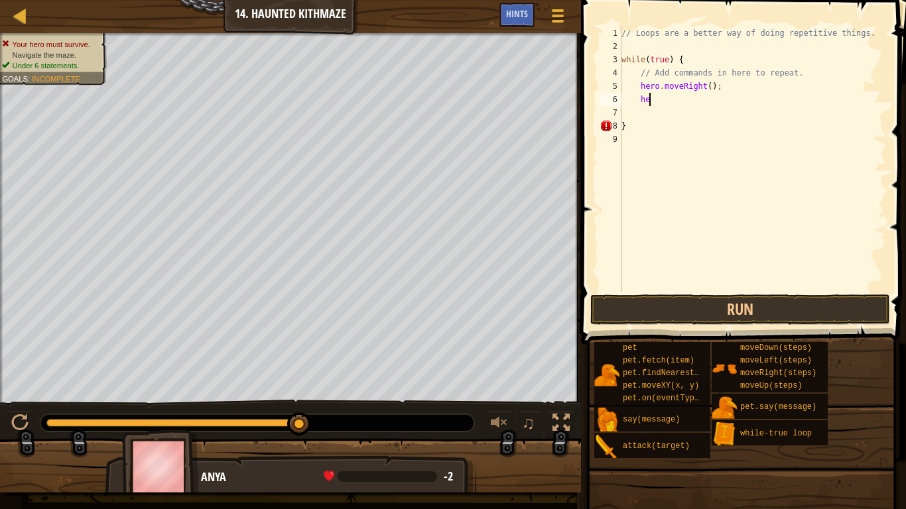
type textarea "h"
click at [688, 317] on button "Run" at bounding box center [740, 309] width 300 height 30
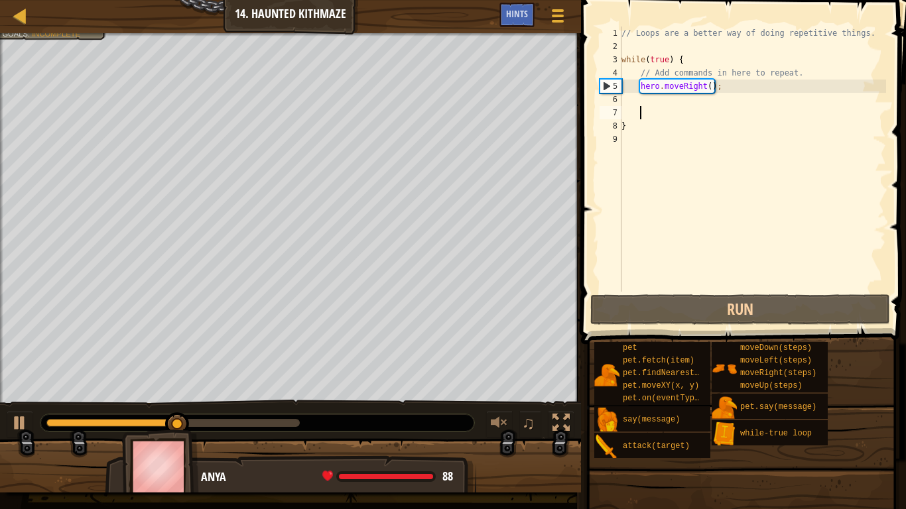
click at [693, 108] on div "// Loops are a better way of doing repetitive things. while ( true ) { // Add c…" at bounding box center [752, 173] width 267 height 292
click at [692, 102] on div "// Loops are a better way of doing repetitive things. while ( true ) { // Add c…" at bounding box center [752, 173] width 267 height 292
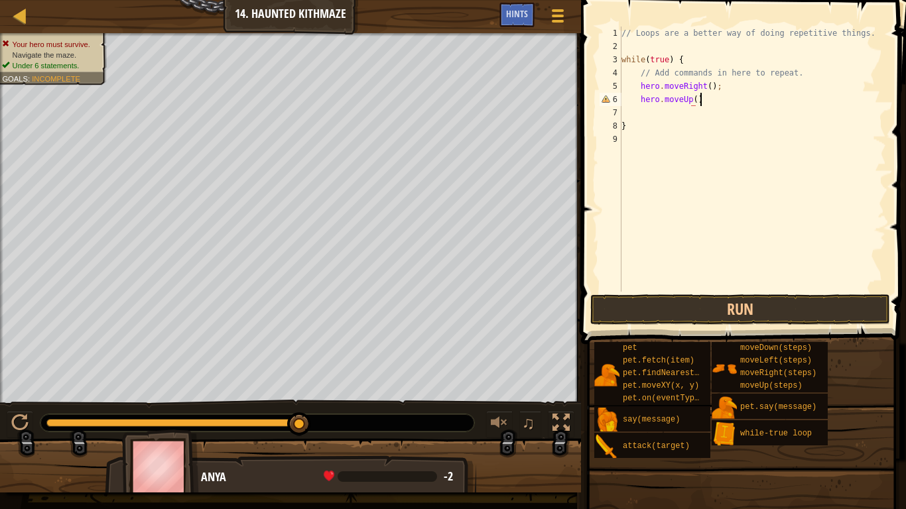
scroll to position [6, 11]
click at [656, 303] on button "Run" at bounding box center [740, 309] width 300 height 30
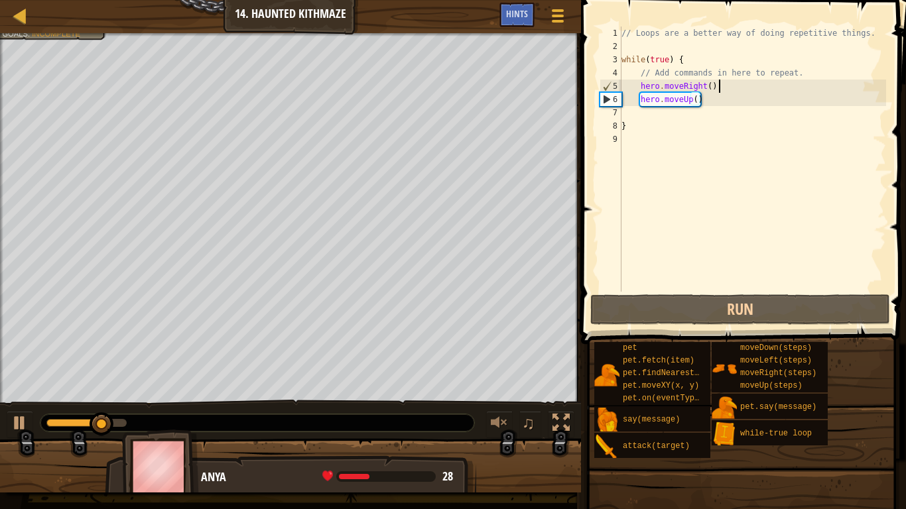
click at [725, 91] on div "// Loops are a better way of doing repetitive things. while ( true ) { // Add c…" at bounding box center [752, 173] width 267 height 292
type textarea "hero.moveRight();"
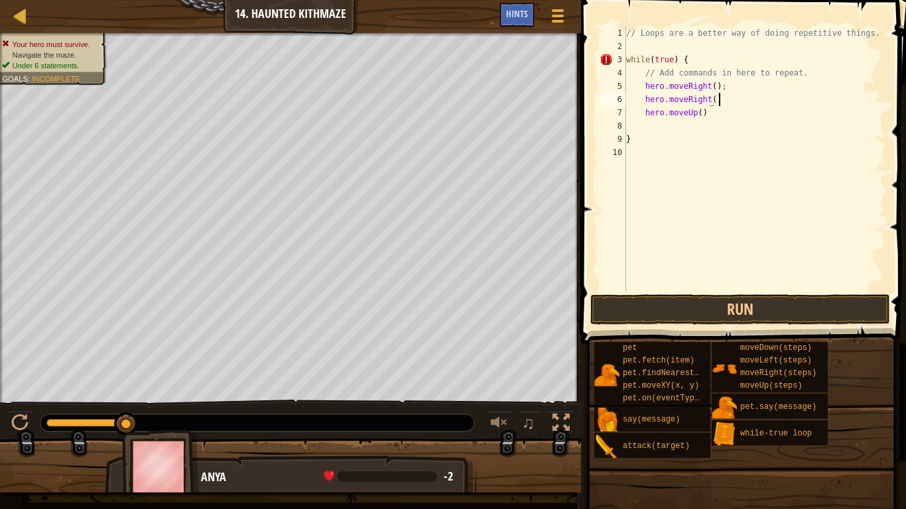
scroll to position [6, 13]
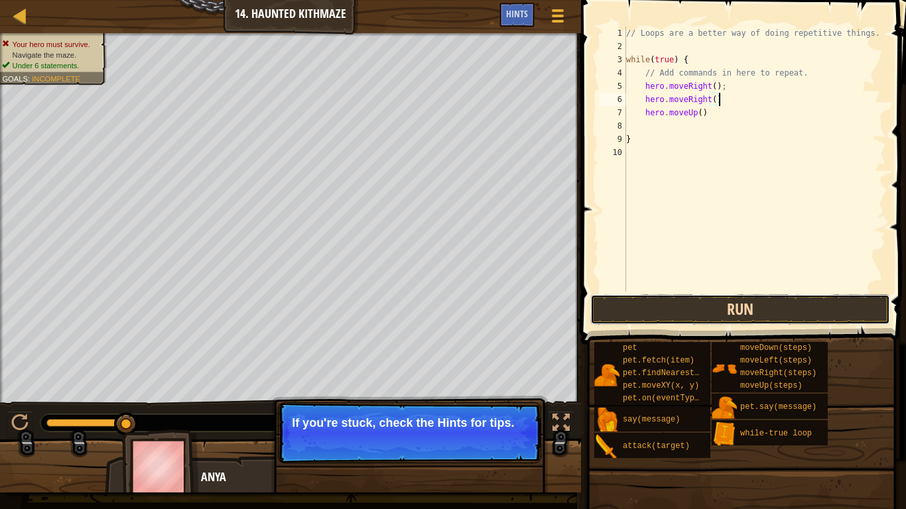
click at [634, 321] on button "Run" at bounding box center [740, 309] width 300 height 30
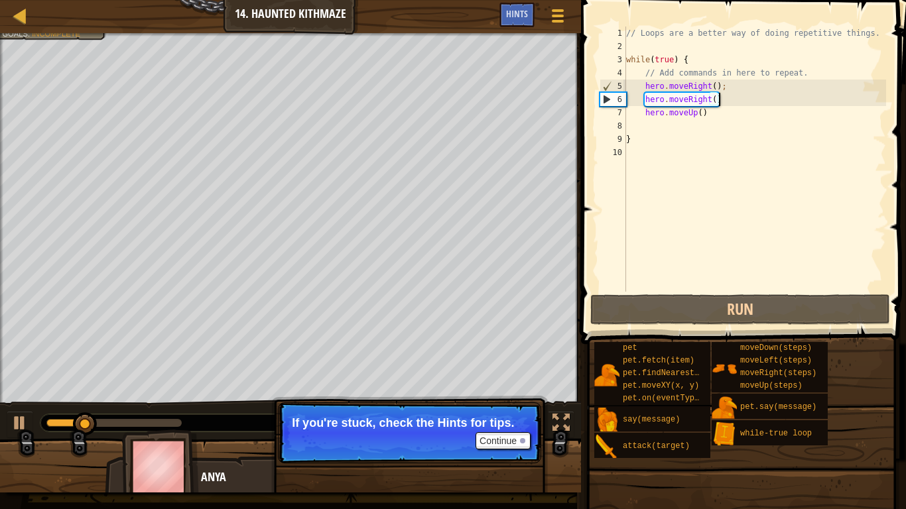
click at [701, 114] on div "// Loops are a better way of doing repetitive things. while ( true ) { // Add c…" at bounding box center [754, 173] width 263 height 292
type textarea "hero.moveUp()"
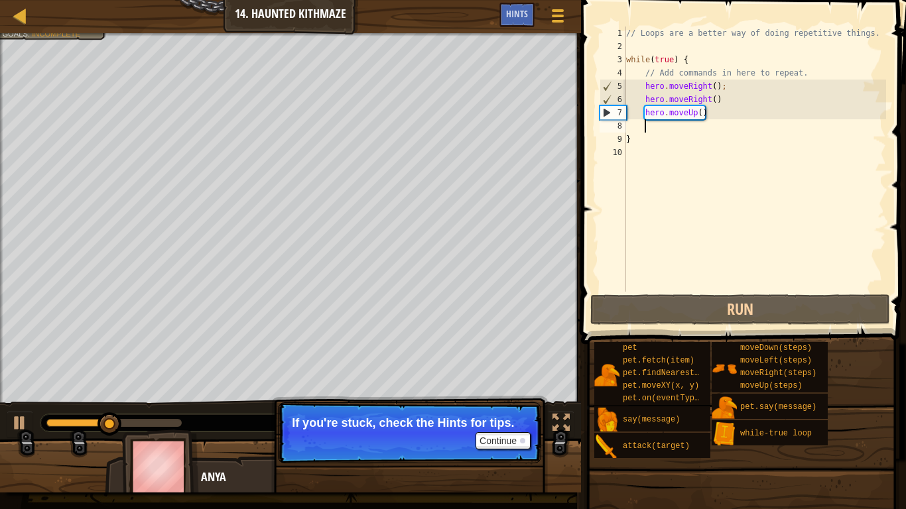
click at [709, 128] on div "// Loops are a better way of doing repetitive things. while ( true ) { // Add c…" at bounding box center [754, 173] width 263 height 292
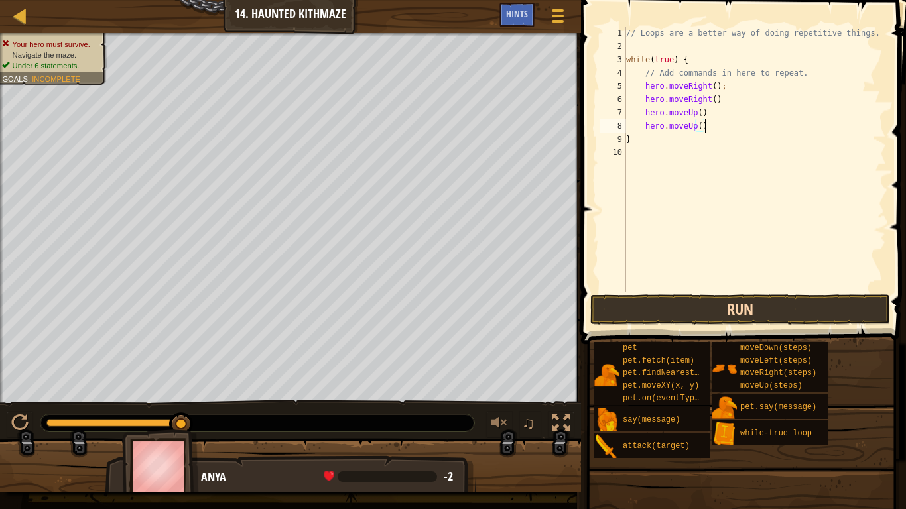
type textarea "hero.moveUp()"
click at [671, 319] on button "Run" at bounding box center [740, 309] width 300 height 30
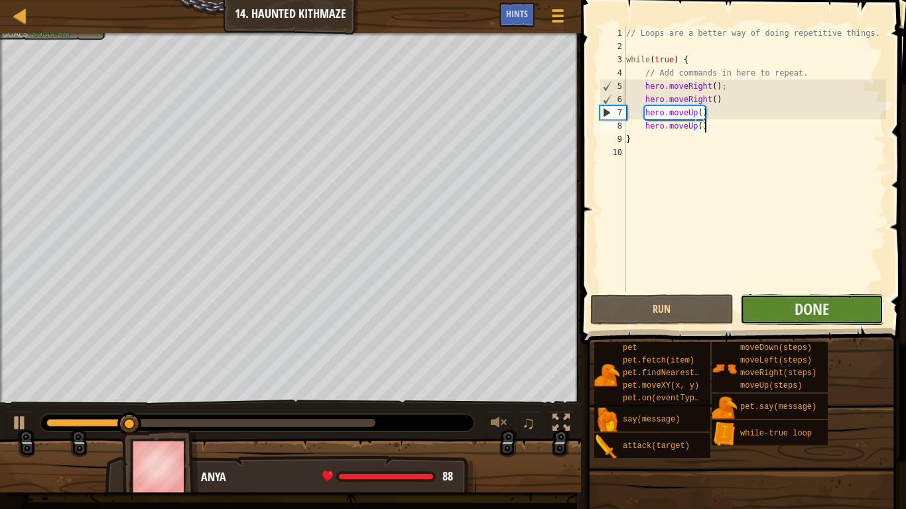
click at [784, 302] on button "Done" at bounding box center [811, 309] width 143 height 30
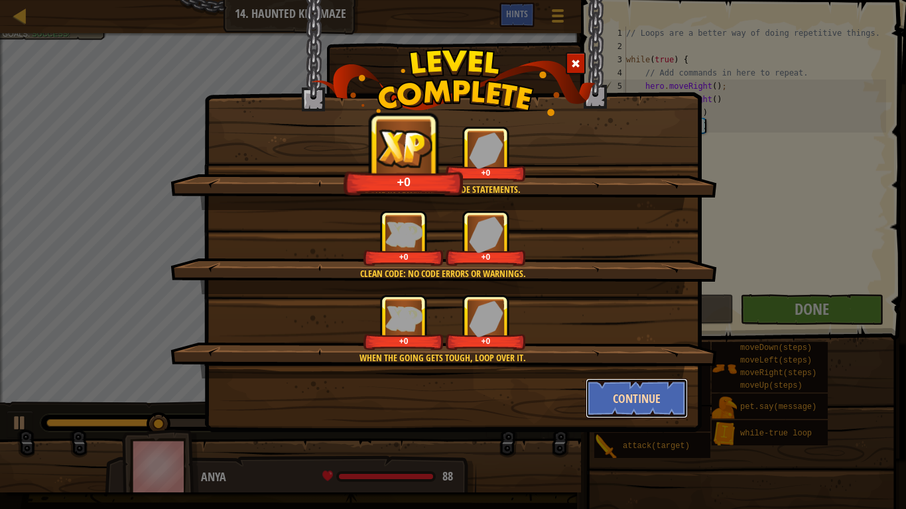
click at [635, 396] on button "Continue" at bounding box center [636, 399] width 103 height 40
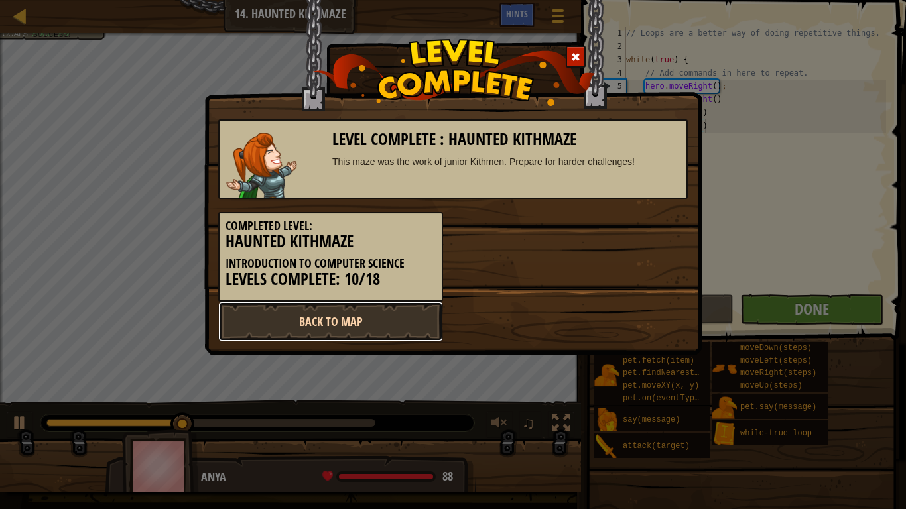
click at [375, 309] on link "Back to Map" at bounding box center [330, 322] width 225 height 40
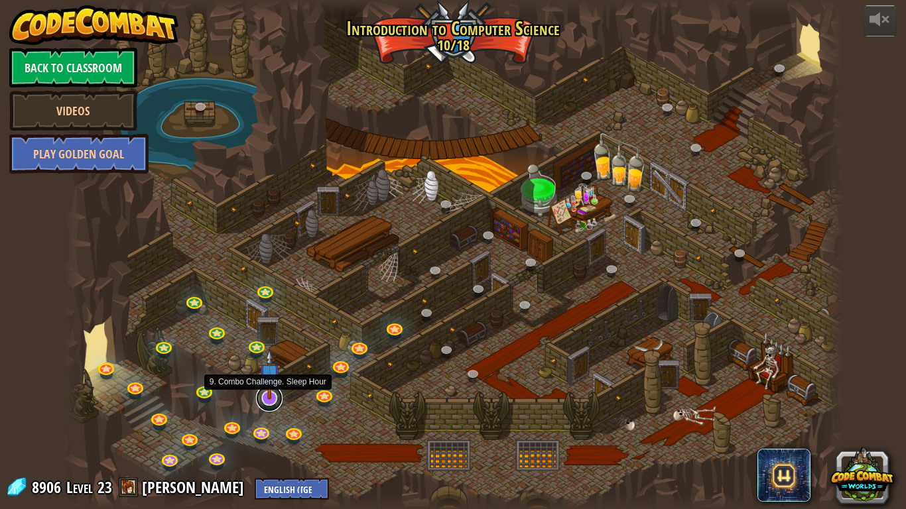
click at [269, 396] on link at bounding box center [269, 398] width 27 height 27
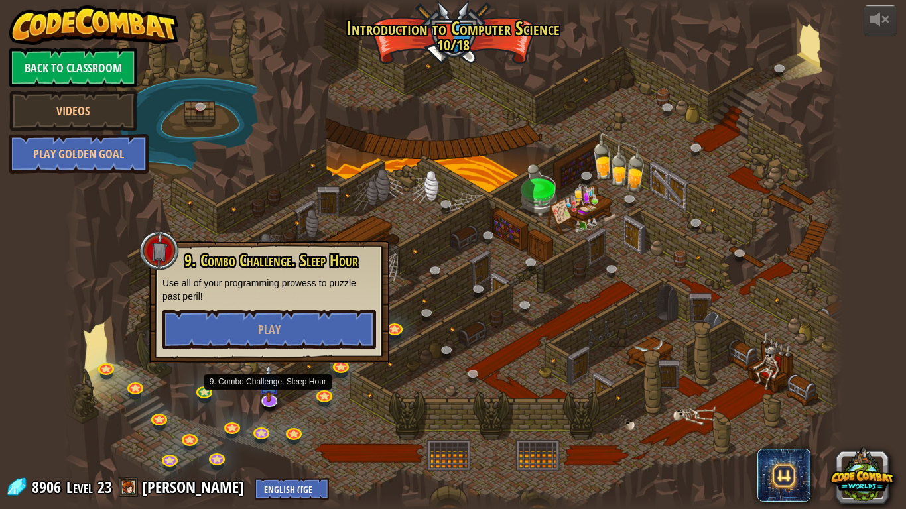
click at [298, 359] on div "9. Combo Challenge. Sleep Hour Use all of your programming prowess to puzzle pa…" at bounding box center [269, 302] width 240 height 122
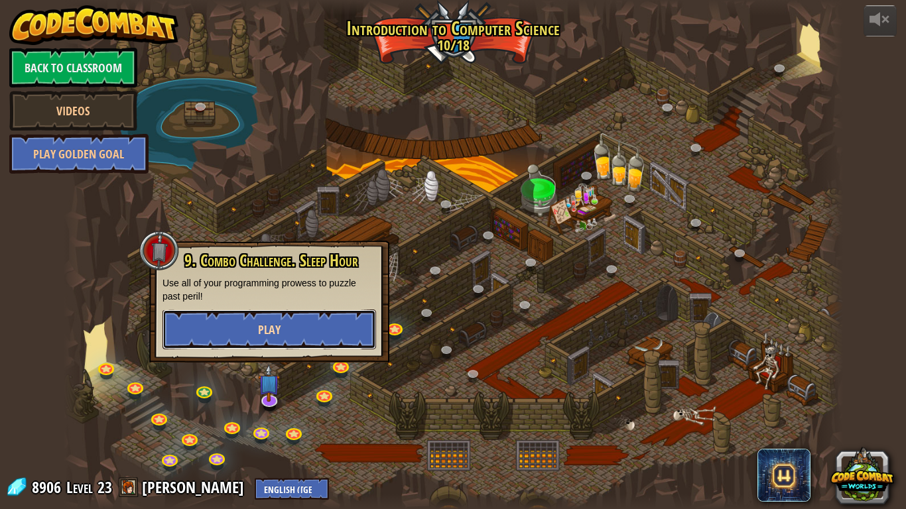
click at [306, 345] on button "Play" at bounding box center [268, 330] width 213 height 40
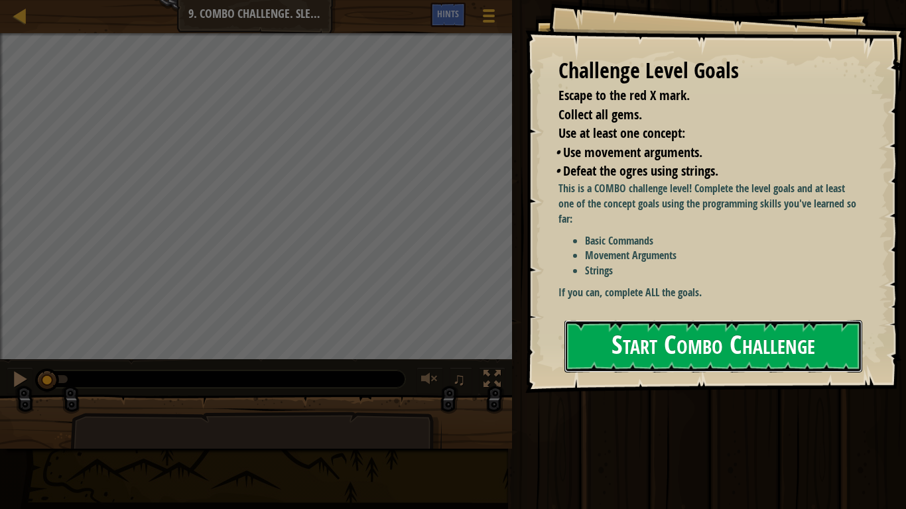
click at [635, 332] on button "Start Combo Challenge" at bounding box center [713, 346] width 298 height 52
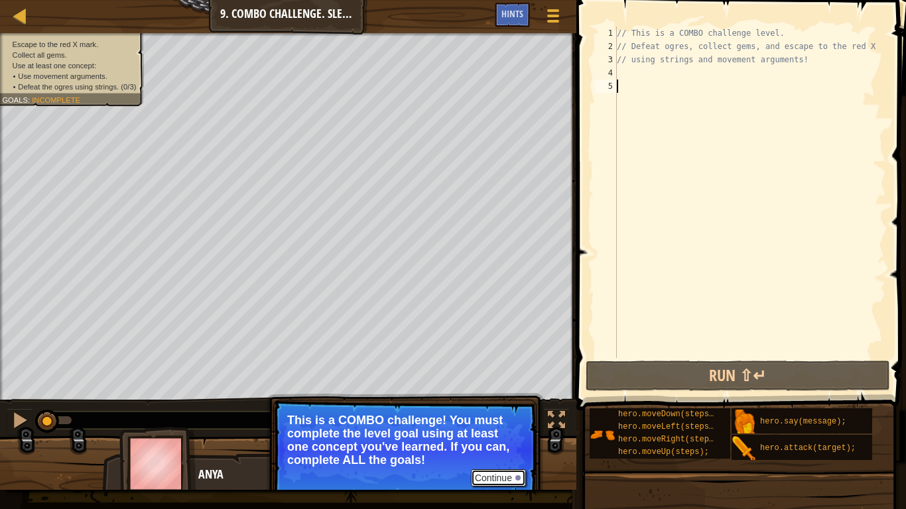
click at [509, 396] on button "Continue" at bounding box center [498, 477] width 55 height 17
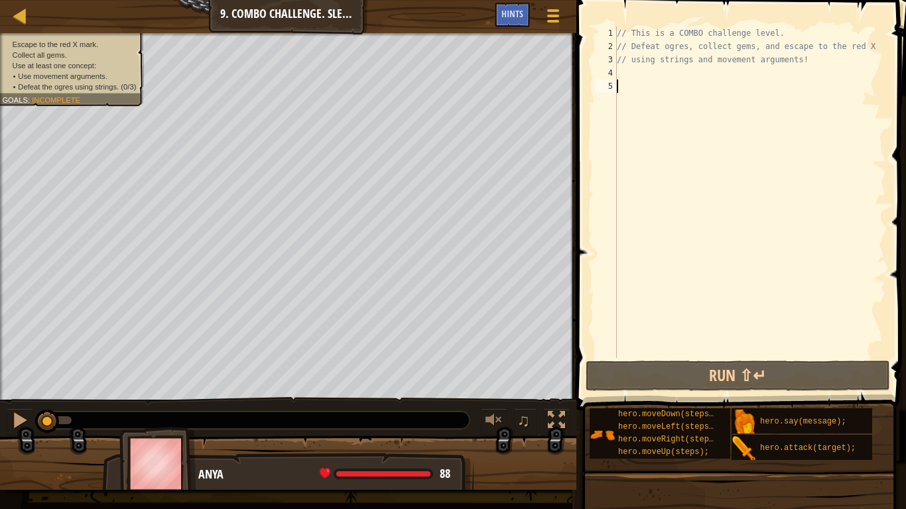
click at [645, 87] on div "// This is a COMBO challenge level. // Defeat ogres, collect gems, and escape t…" at bounding box center [750, 206] width 272 height 358
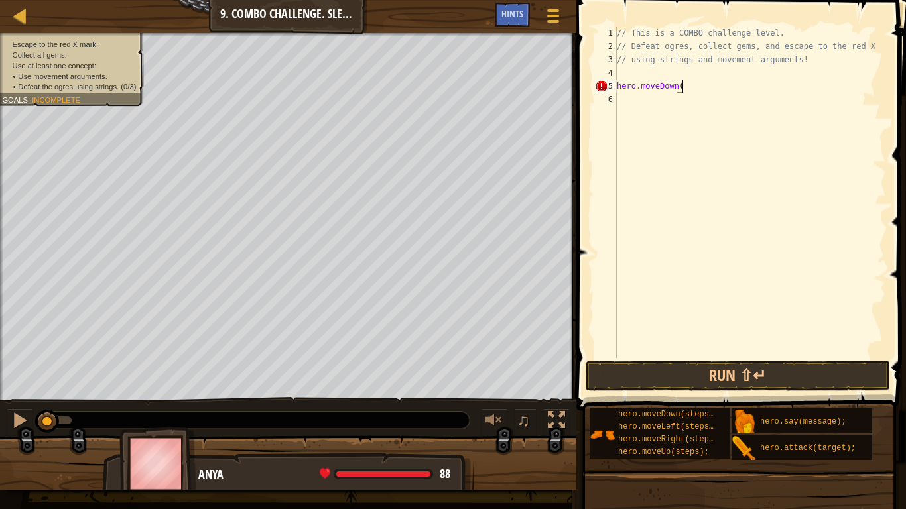
scroll to position [6, 9]
type textarea "hero.moveDown()"
click at [642, 375] on button "Run ⇧↵" at bounding box center [737, 376] width 304 height 30
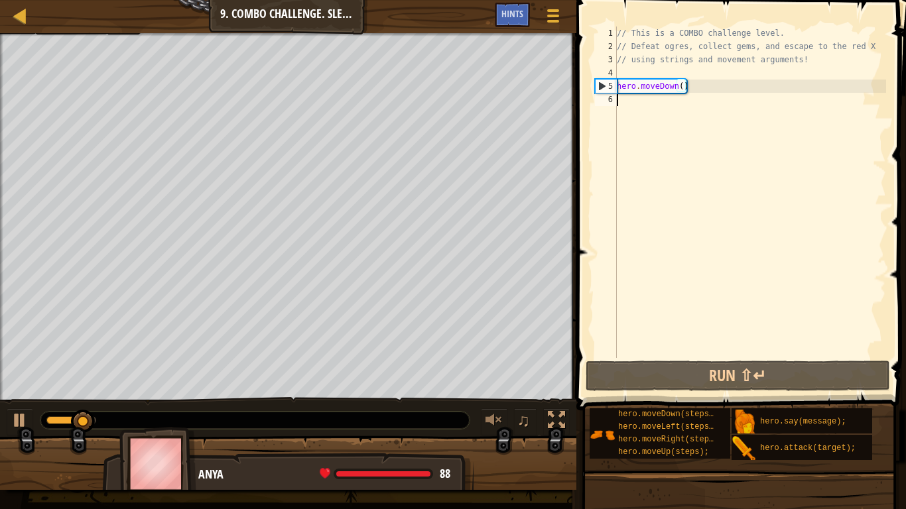
click at [652, 113] on div "// This is a COMBO challenge level. // Defeat ogres, collect gems, and escape t…" at bounding box center [750, 206] width 272 height 358
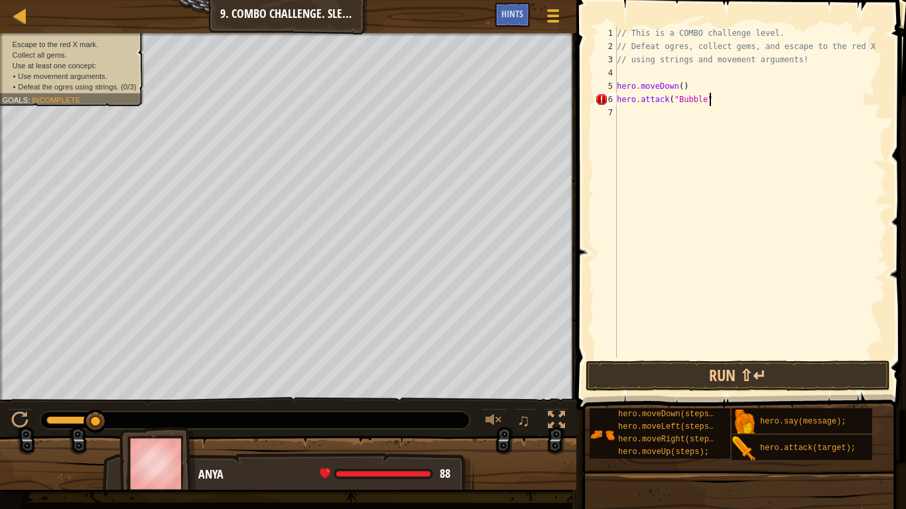
scroll to position [6, 13]
type textarea "hero.attack("Bubble")"
click at [640, 382] on button "Run ⇧↵" at bounding box center [737, 376] width 304 height 30
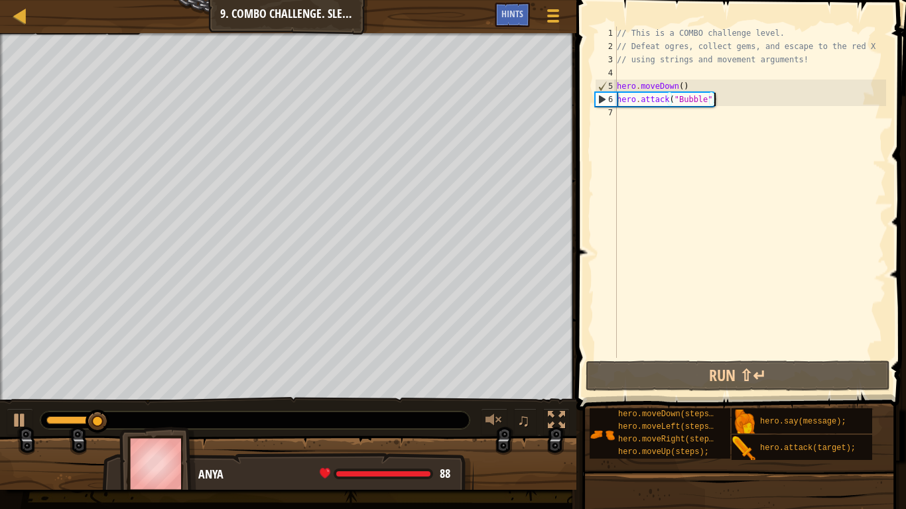
click at [670, 121] on div "// This is a COMBO challenge level. // Defeat ogres, collect gems, and escape t…" at bounding box center [750, 206] width 272 height 358
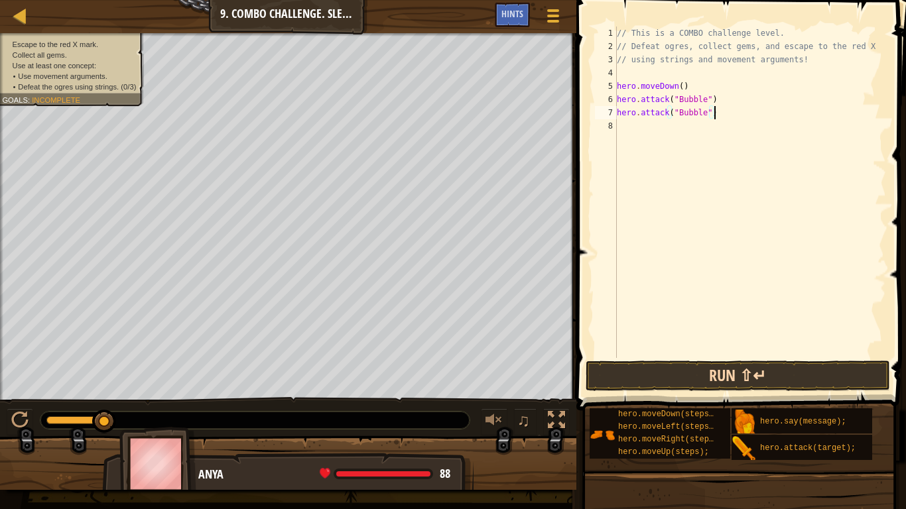
type textarea "hero.attack("Bubble")"
click at [652, 382] on button "Run ⇧↵" at bounding box center [737, 376] width 304 height 30
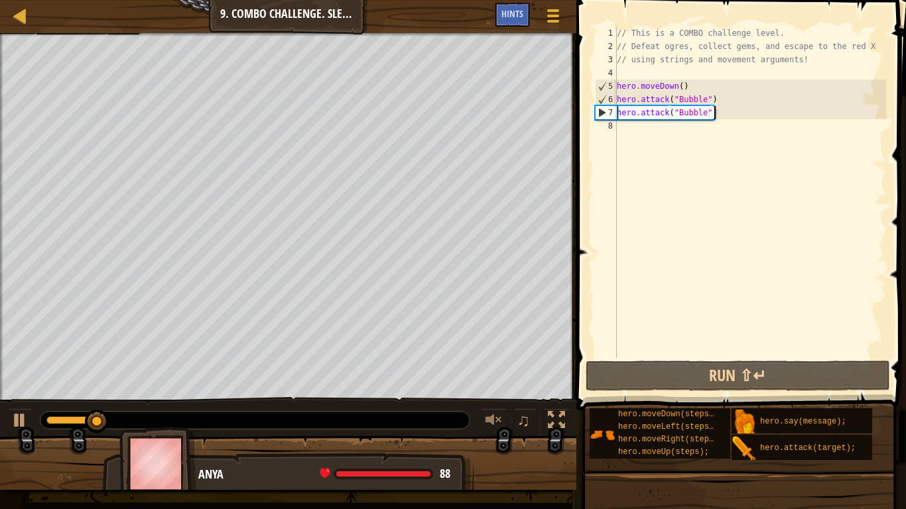
click at [736, 123] on div "// This is a COMBO challenge level. // Defeat ogres, collect gems, and escape t…" at bounding box center [750, 206] width 272 height 358
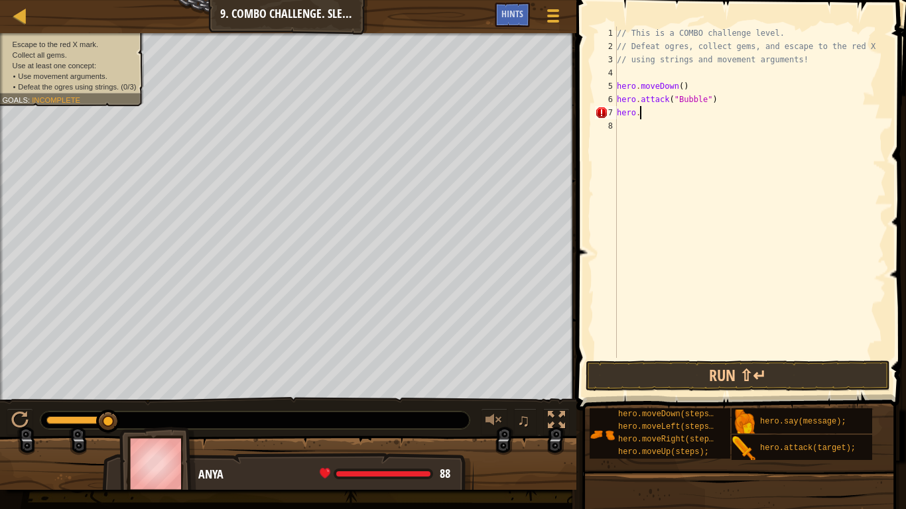
type textarea "h"
type textarea "hero.moveRight(2)"
click at [672, 379] on button "Run ⇧↵" at bounding box center [737, 376] width 304 height 30
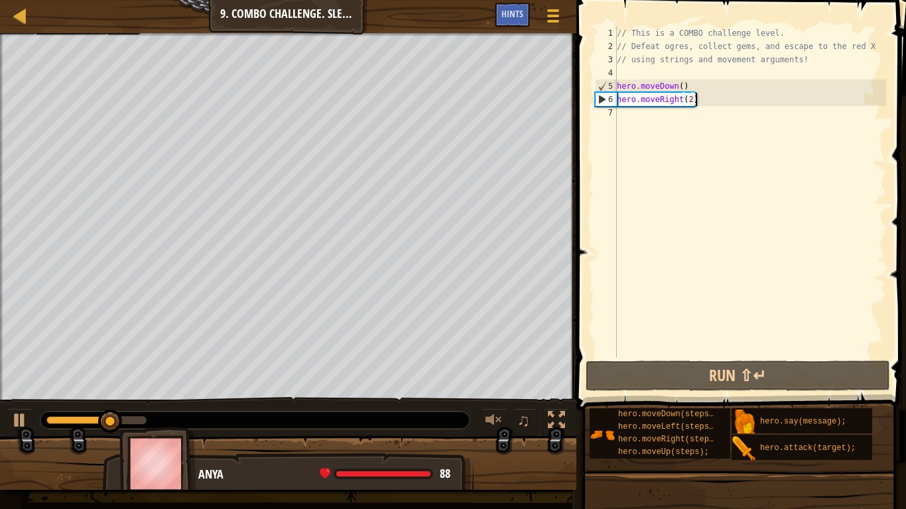
click at [658, 121] on div "// This is a COMBO challenge level. // Defeat ogres, collect gems, and escape t…" at bounding box center [750, 206] width 272 height 358
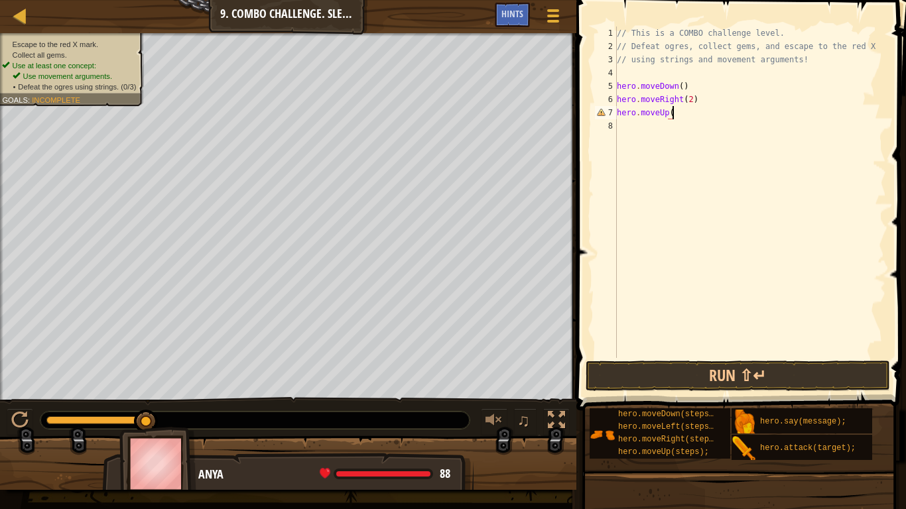
type textarea "hero.moveUp()"
click at [670, 153] on div "// This is a COMBO challenge level. // Defeat ogres, collect gems, and escape t…" at bounding box center [750, 206] width 272 height 358
type textarea "hero.attack("Ursa")"
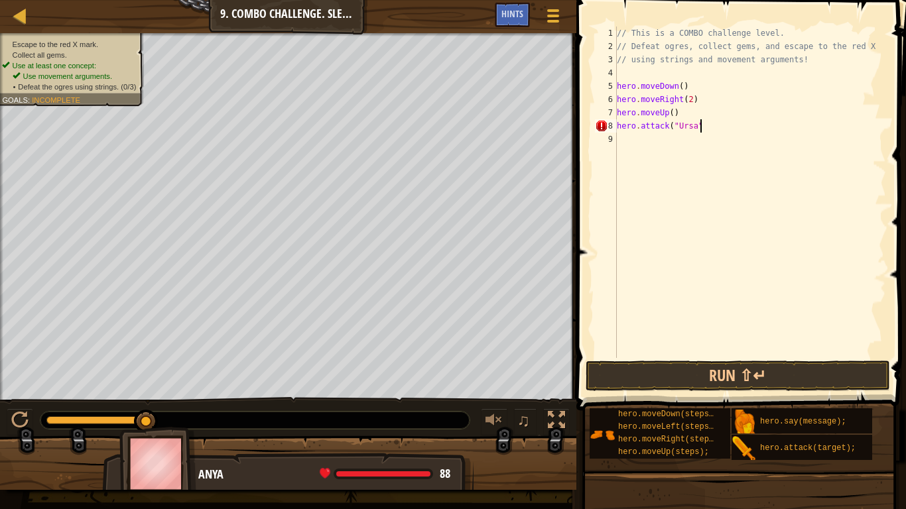
scroll to position [6, 12]
click at [674, 162] on div "// This is a COMBO challenge level. // Defeat ogres, collect gems, and escape t…" at bounding box center [750, 206] width 272 height 358
type textarea "hero.attack("Ursa")"
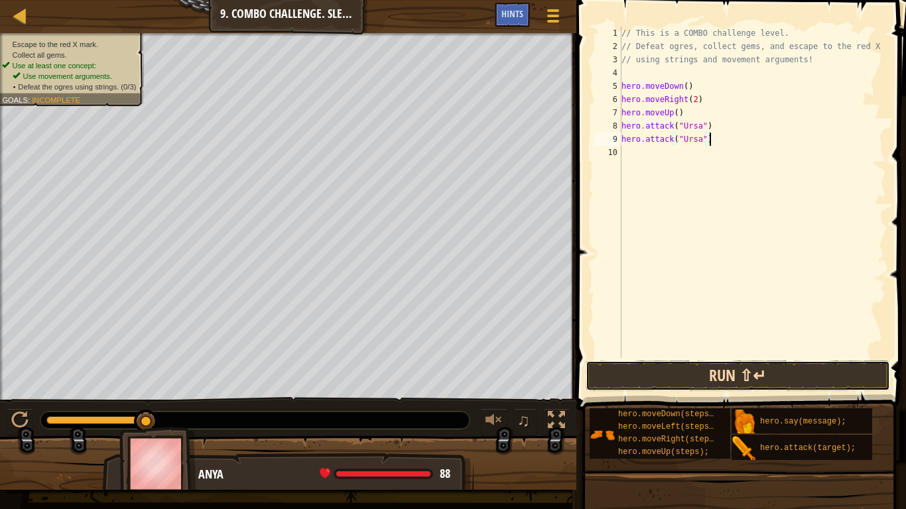
click at [684, 383] on button "Run ⇧↵" at bounding box center [737, 376] width 304 height 30
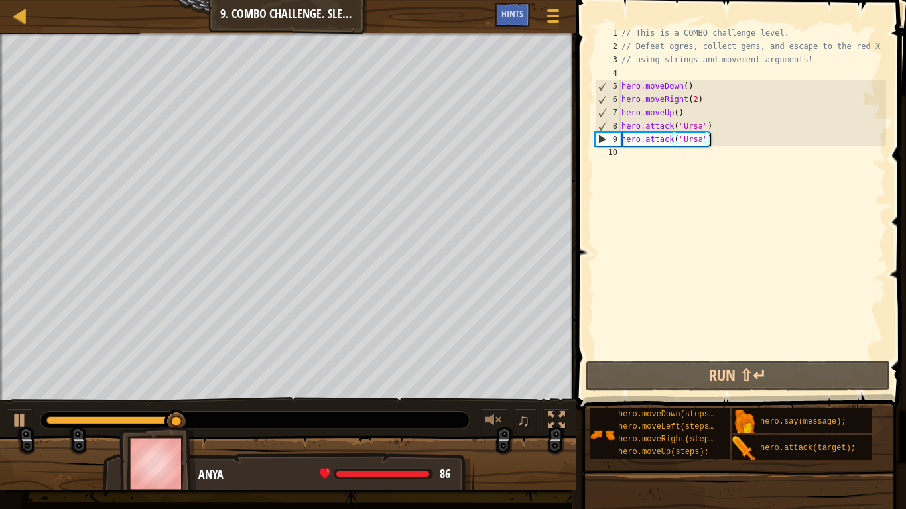
click at [682, 177] on div "// This is a COMBO challenge level. // Defeat ogres, collect gems, and escape t…" at bounding box center [752, 206] width 267 height 358
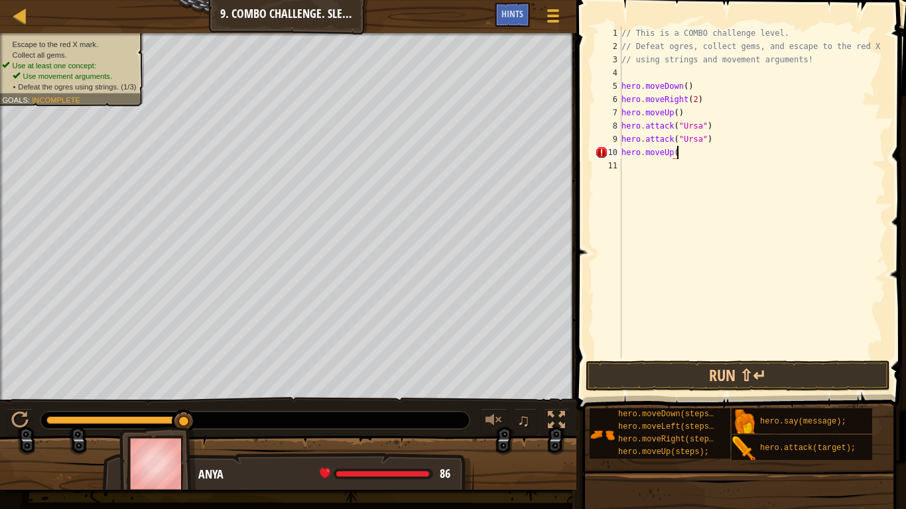
scroll to position [6, 8]
type textarea "hero.moveUp()"
click at [717, 170] on div "// This is a COMBO challenge level. // Defeat ogres, collect gems, and escape t…" at bounding box center [752, 206] width 267 height 358
type textarea "hero.attack("Brack")"
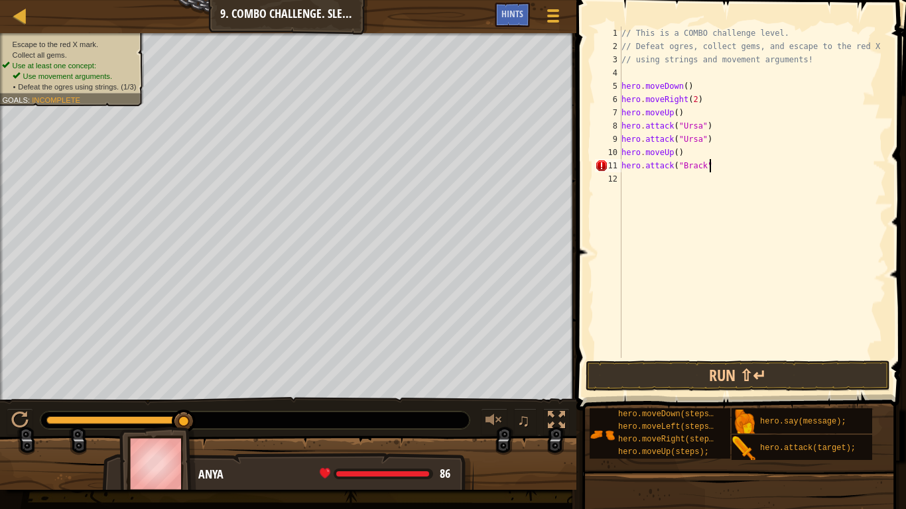
scroll to position [6, 13]
click at [690, 210] on div "// This is a COMBO challenge level. // Defeat ogres, collect gems, and escape t…" at bounding box center [752, 206] width 267 height 358
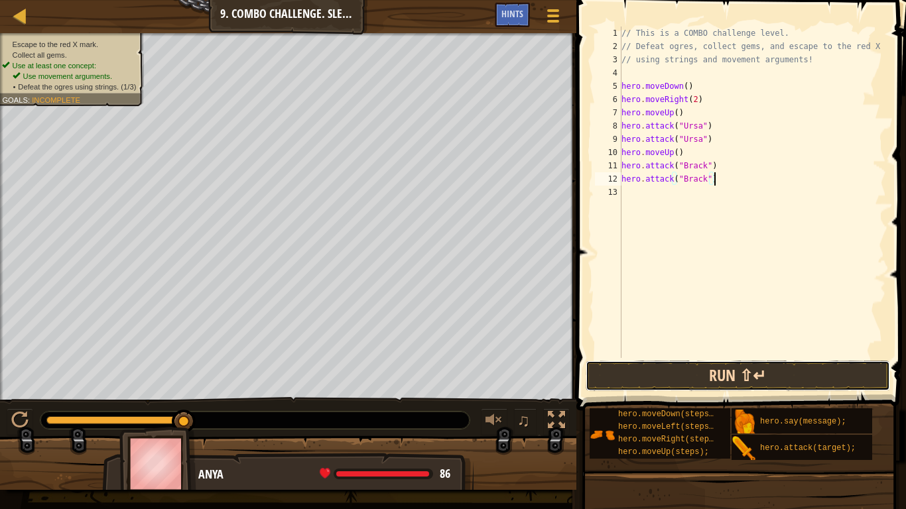
click at [631, 388] on button "Run ⇧↵" at bounding box center [737, 376] width 304 height 30
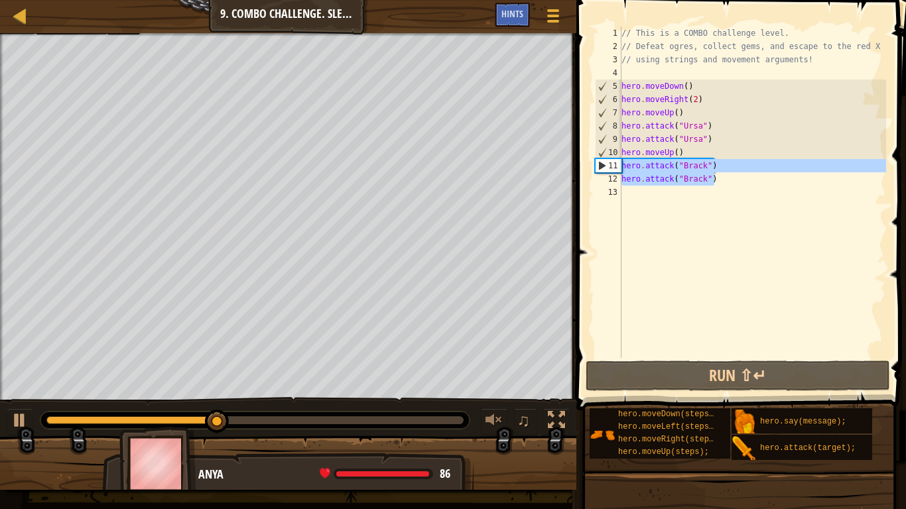
drag, startPoint x: 762, startPoint y: 176, endPoint x: 615, endPoint y: 167, distance: 147.5
click at [615, 167] on div "hero.attack("Brack") 1 2 3 4 5 6 7 8 9 10 11 12 13 // This is a COMBO challenge…" at bounding box center [739, 192] width 294 height 331
type textarea "hero.attack("Brack") hero.attack("Brack")"
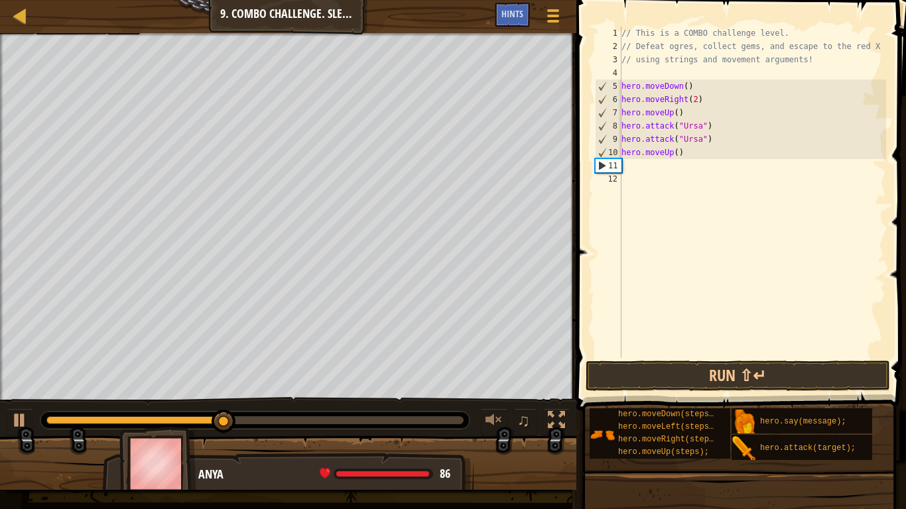
scroll to position [6, 0]
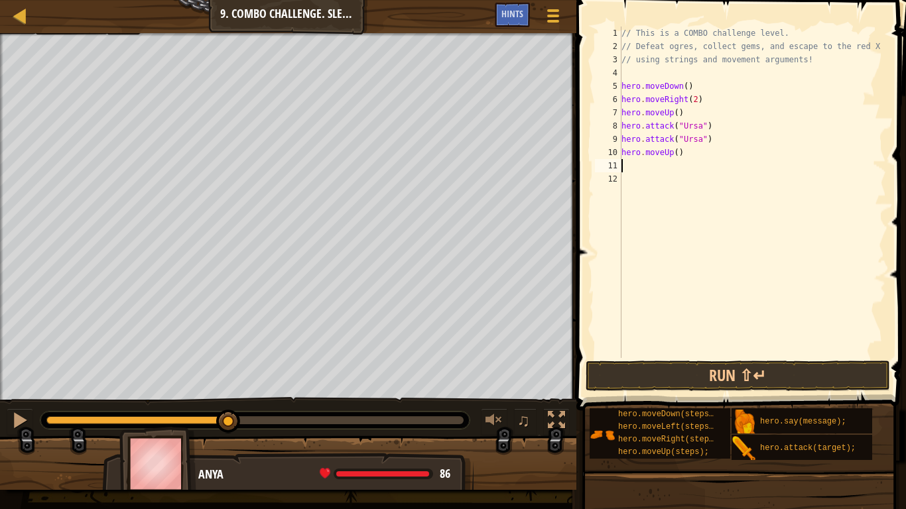
click at [670, 152] on div "// This is a COMBO challenge level. // Defeat ogres, collect gems, and escape t…" at bounding box center [752, 206] width 267 height 358
type textarea "hero.movei()"
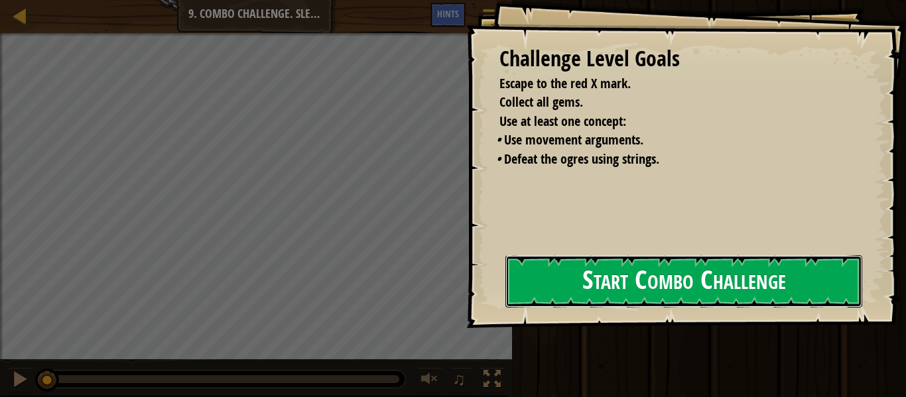
click at [585, 261] on button "Start Combo Challenge" at bounding box center [683, 281] width 357 height 52
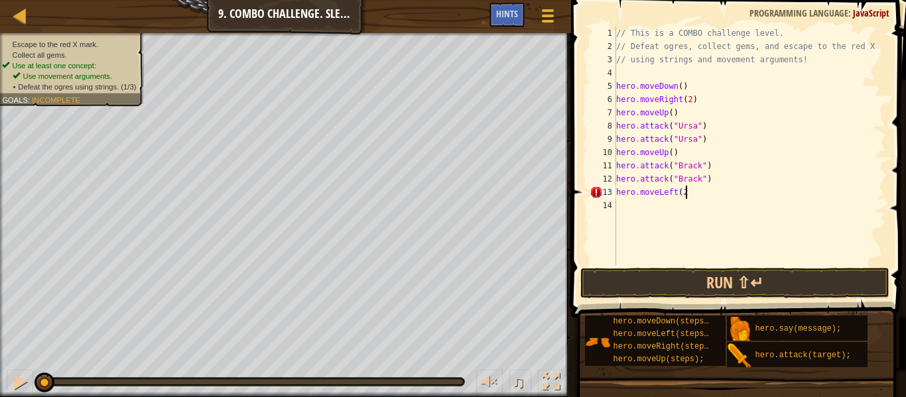
scroll to position [6, 9]
type textarea "hero.moveLeft(2)"
click at [663, 215] on div "// This is a COMBO challenge level. // Defeat ogres, collect gems, and escape t…" at bounding box center [749, 159] width 272 height 265
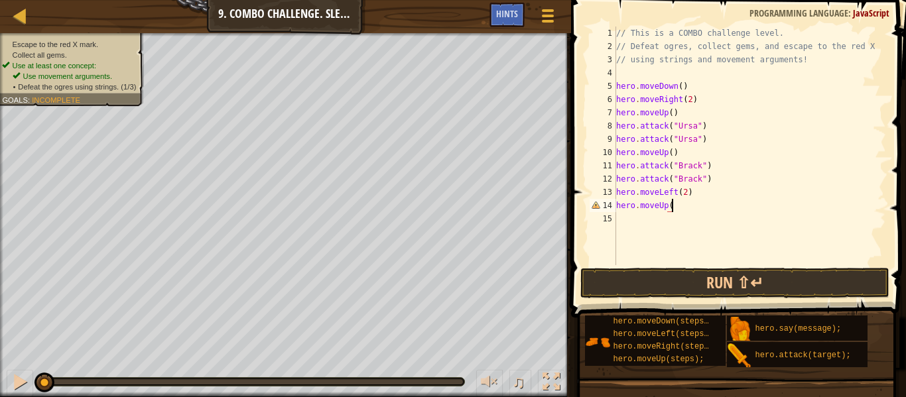
type textarea "hero.moveUp()"
click at [636, 235] on div "// This is a COMBO challenge level. // Defeat ogres, collect gems, and escape t…" at bounding box center [749, 159] width 272 height 265
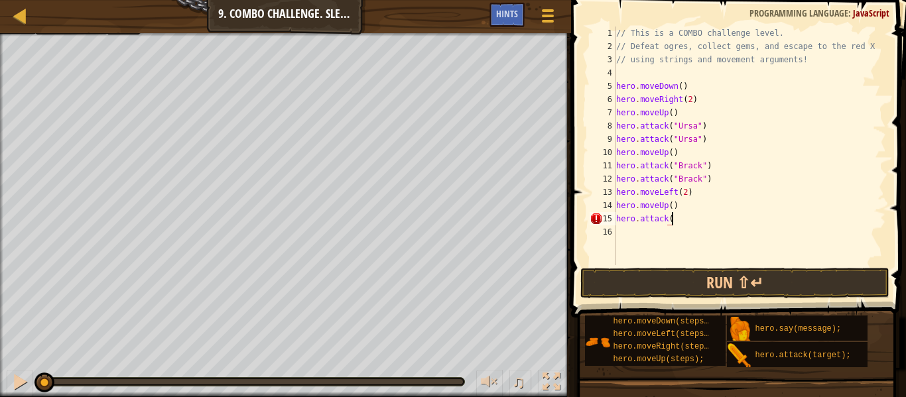
type textarea "hero.attack(""
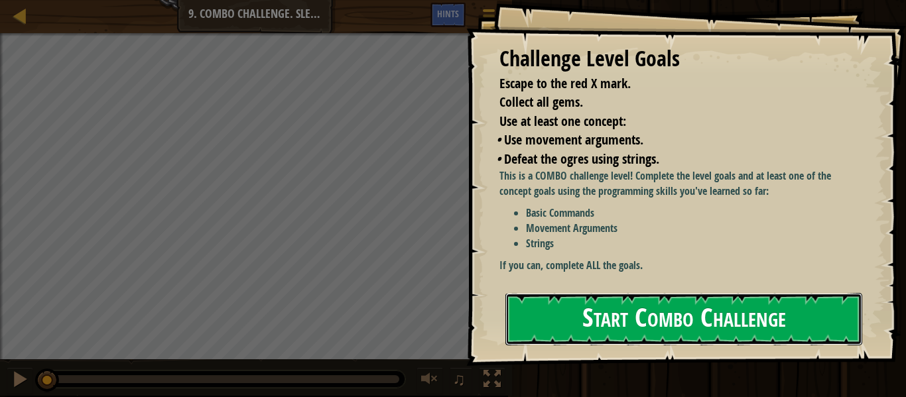
click at [658, 293] on button "Start Combo Challenge" at bounding box center [683, 319] width 357 height 52
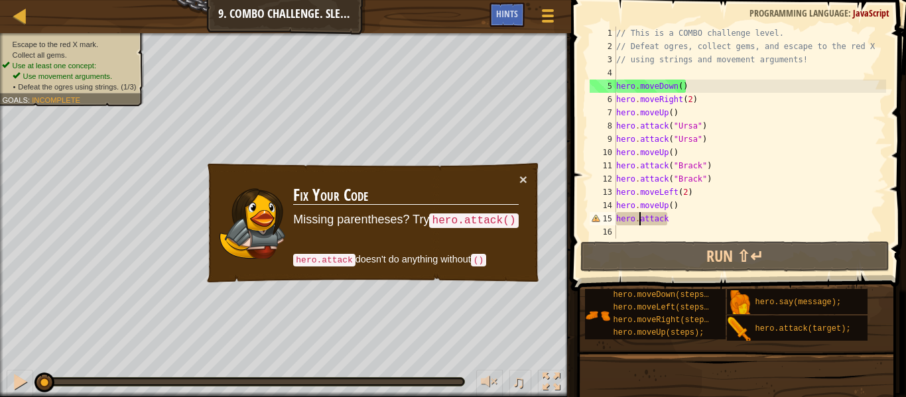
click at [638, 217] on div "// This is a COMBO challenge level. // Defeat ogres, collect gems, and escape t…" at bounding box center [778, 146] width 331 height 239
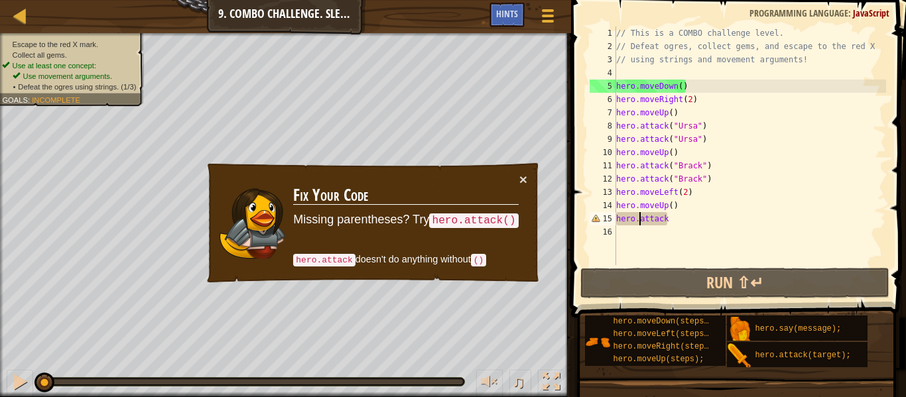
click at [683, 221] on div "// This is a COMBO challenge level. // Defeat ogres, collect gems, and escape t…" at bounding box center [749, 159] width 272 height 265
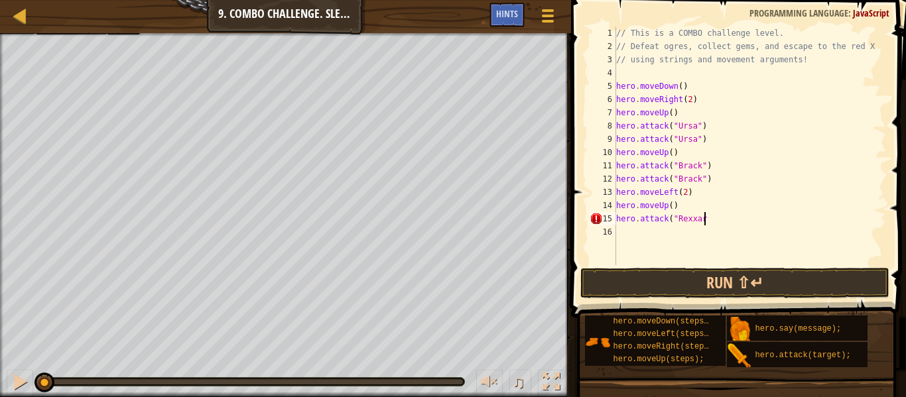
scroll to position [6, 12]
type textarea "hero.attack("Rexxar")"
click at [621, 228] on div "// This is a COMBO challenge level. // Defeat ogres, collect gems, and escape t…" at bounding box center [749, 159] width 272 height 265
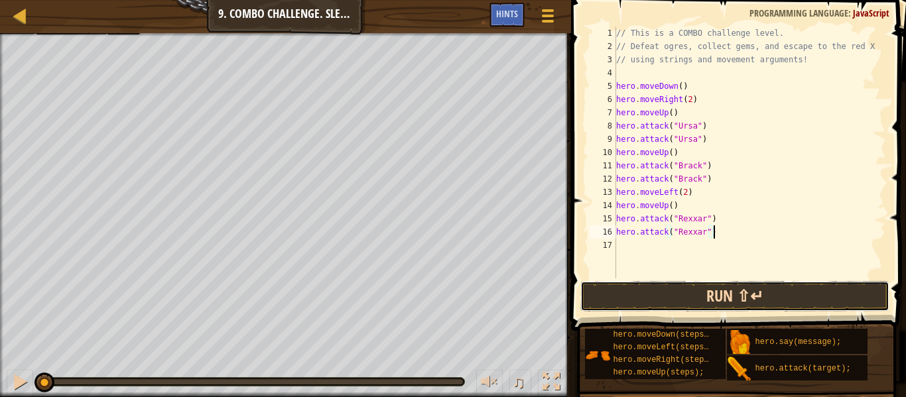
click at [634, 301] on button "Run ⇧↵" at bounding box center [734, 296] width 309 height 30
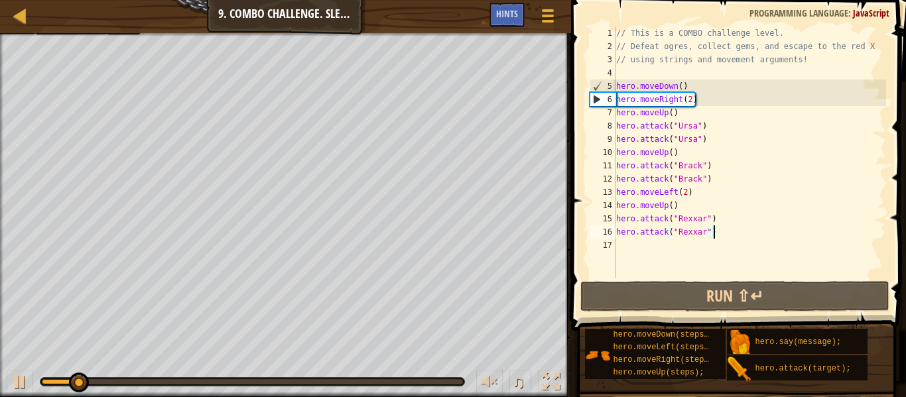
click at [678, 150] on div "// This is a COMBO challenge level. // Defeat ogres, collect gems, and escape t…" at bounding box center [749, 166] width 272 height 278
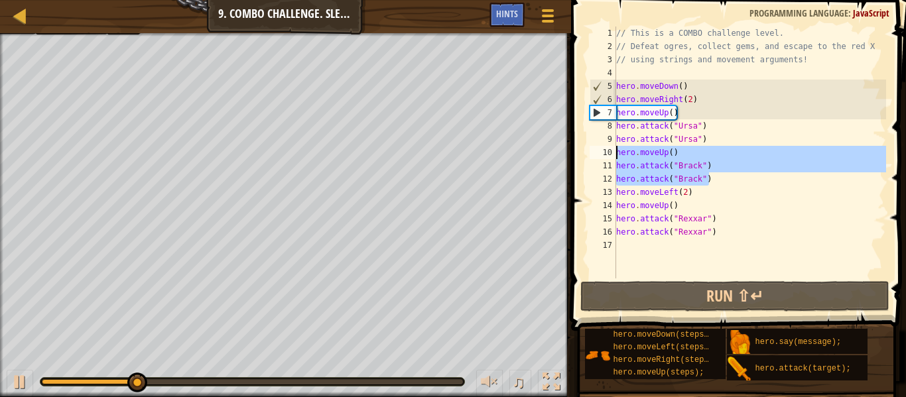
drag, startPoint x: 715, startPoint y: 180, endPoint x: 609, endPoint y: 156, distance: 109.4
click at [609, 156] on div "hero.moveUp() 1 2 3 4 5 6 7 8 9 10 11 12 13 14 15 16 17 // This is a COMBO chal…" at bounding box center [736, 153] width 299 height 252
type textarea "hero.moveUp() hero.attack("[PERSON_NAME]")"
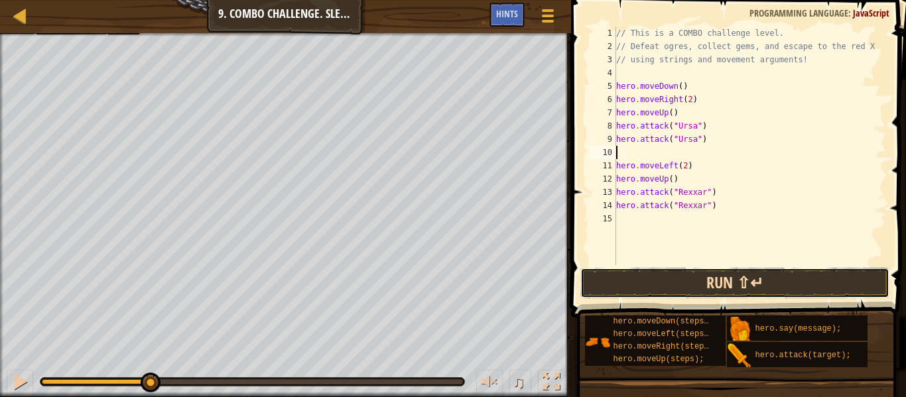
click at [646, 286] on button "Run ⇧↵" at bounding box center [734, 283] width 309 height 30
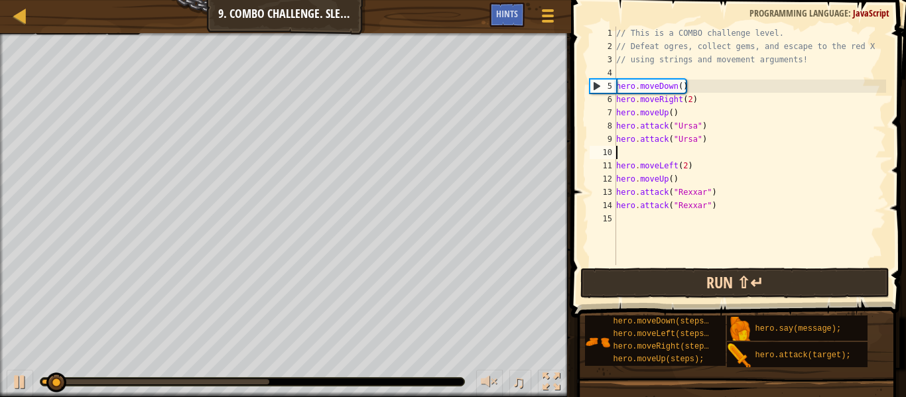
type textarea "hero.attack("Ursa")"
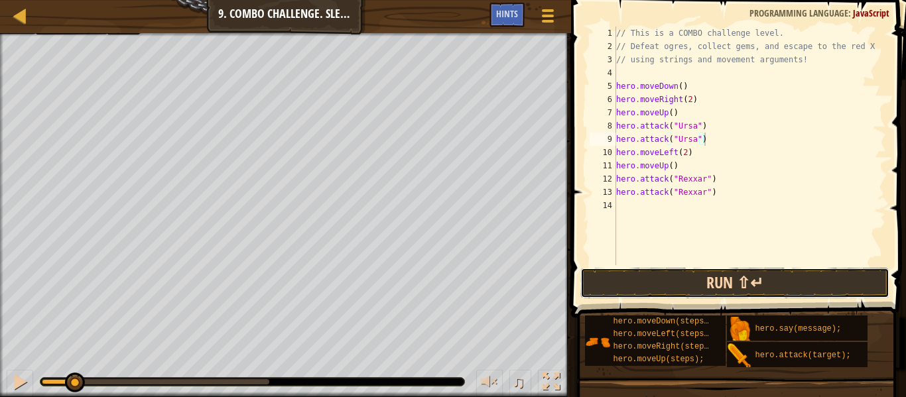
click at [652, 286] on button "Run ⇧↵" at bounding box center [734, 283] width 309 height 30
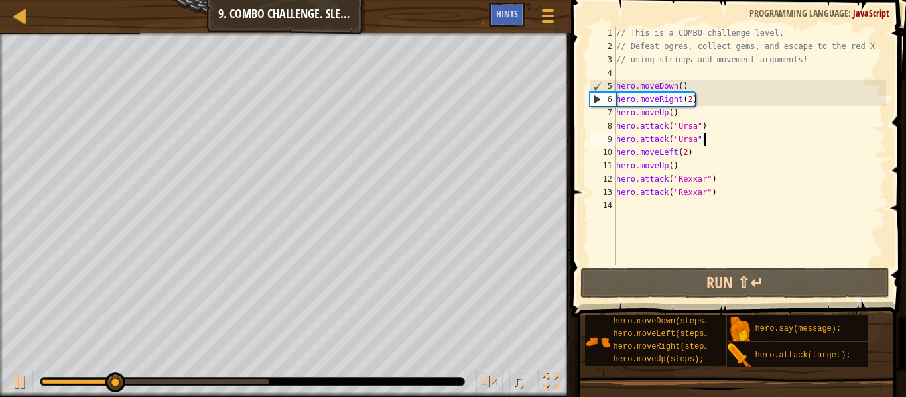
click at [248, 382] on div at bounding box center [155, 381] width 227 height 5
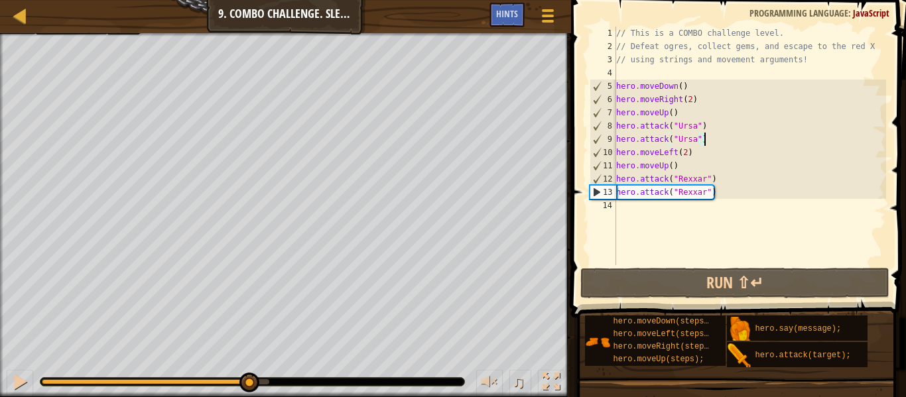
click at [642, 210] on div "// This is a COMBO challenge level. // Defeat ogres, collect gems, and escape t…" at bounding box center [749, 159] width 272 height 265
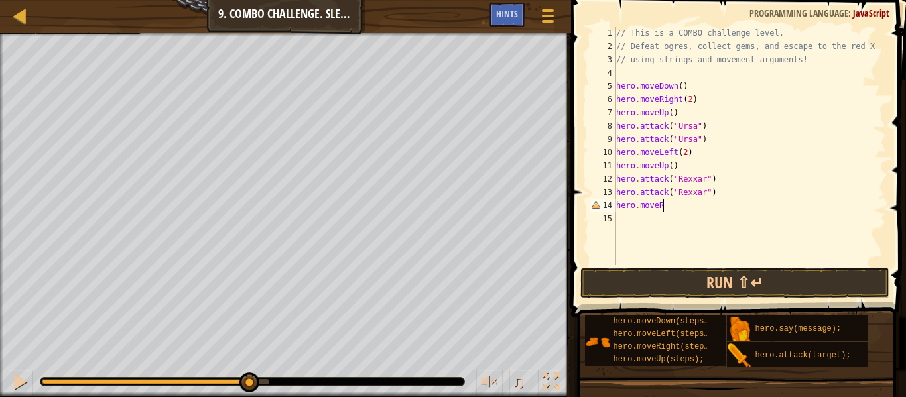
scroll to position [6, 6]
type textarea "hero.moveRight()"
type textarea "hero.attack("Brack")"
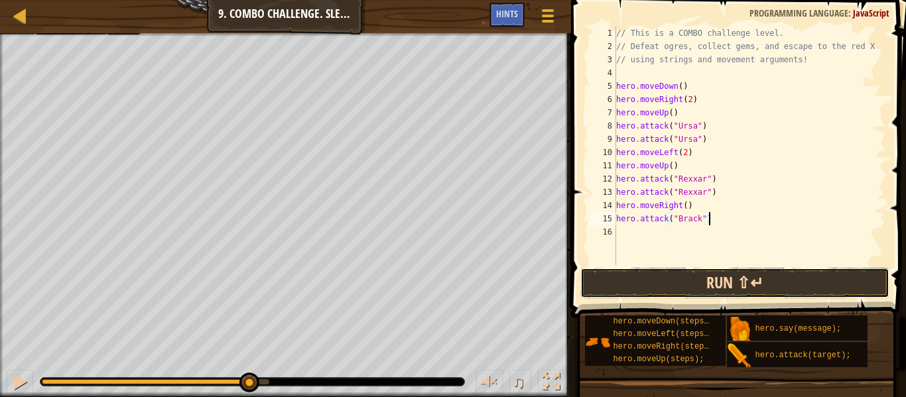
click at [650, 290] on button "Run ⇧↵" at bounding box center [734, 283] width 309 height 30
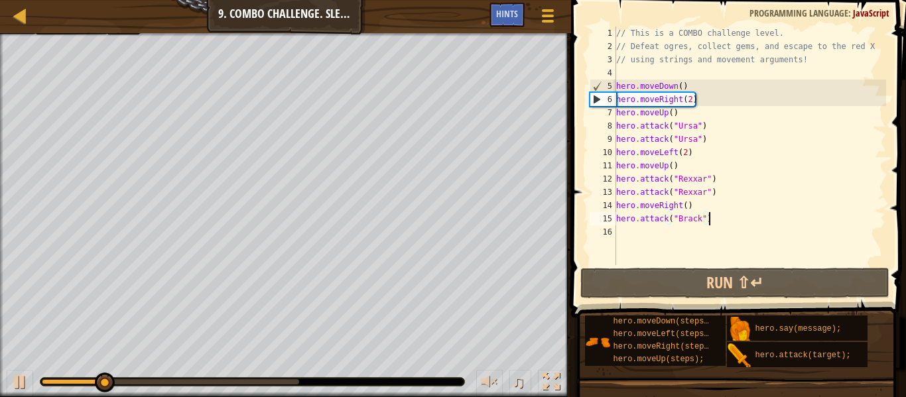
click at [699, 243] on div "// This is a COMBO challenge level. // Defeat ogres, collect gems, and escape t…" at bounding box center [749, 159] width 272 height 265
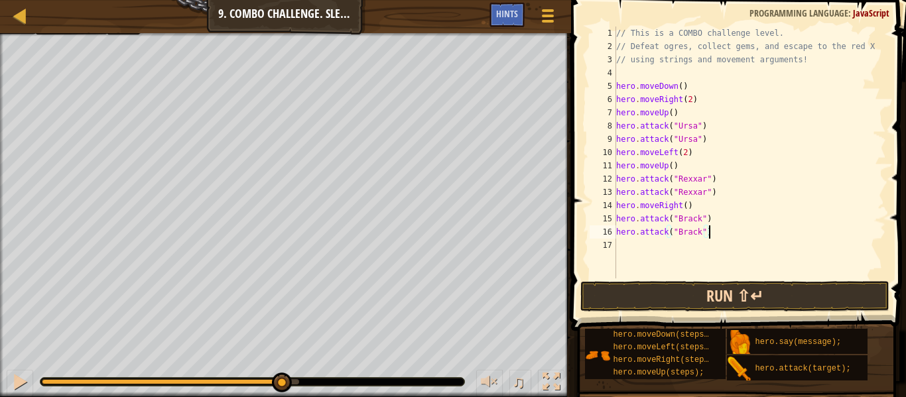
type textarea "hero.attack("Brack")"
click at [701, 295] on button "Run ⇧↵" at bounding box center [734, 296] width 309 height 30
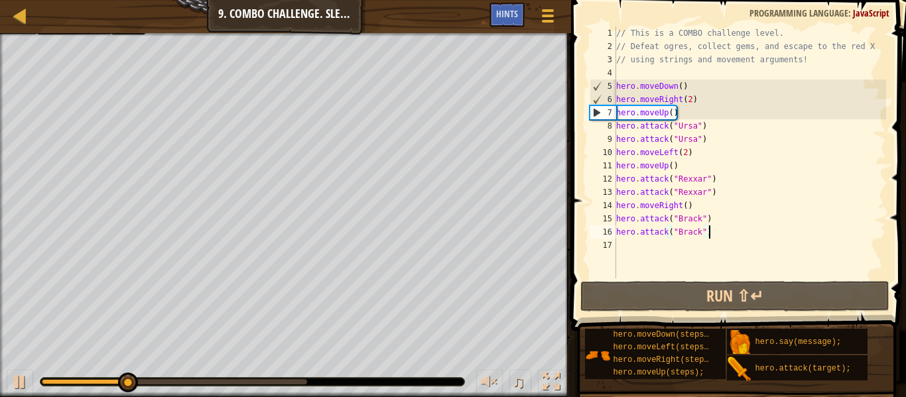
click at [292, 379] on div at bounding box center [174, 381] width 265 height 5
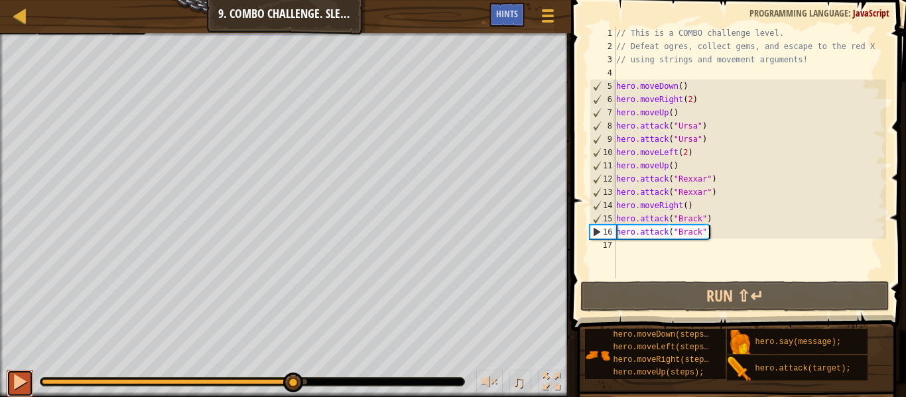
click at [16, 378] on div at bounding box center [19, 381] width 17 height 17
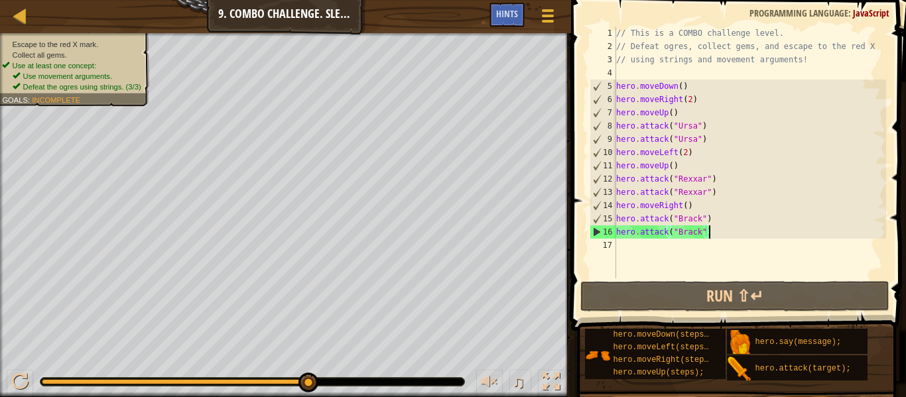
click at [643, 253] on div "// This is a COMBO challenge level. // Defeat ogres, collect gems, and escape t…" at bounding box center [749, 166] width 272 height 278
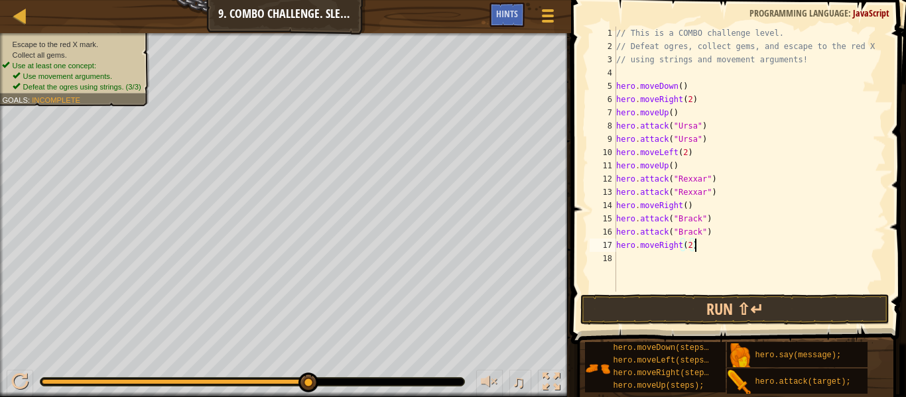
scroll to position [6, 11]
type textarea "hero.moveRight(2)"
click at [642, 316] on button "Run ⇧↵" at bounding box center [734, 309] width 309 height 30
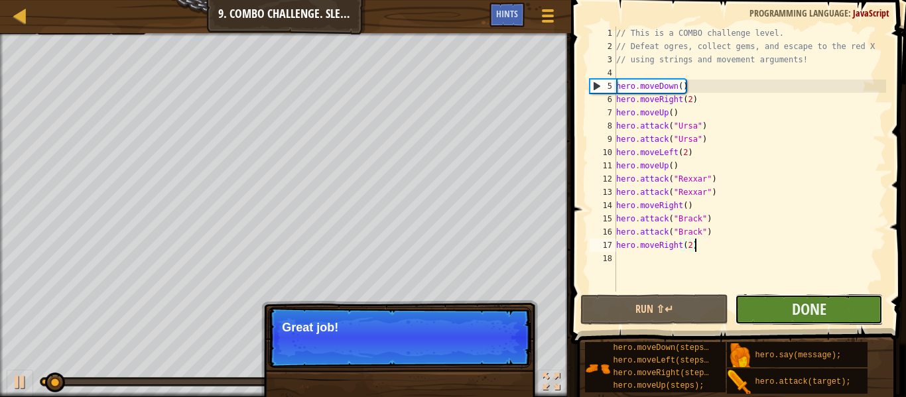
click at [778, 312] on button "Done" at bounding box center [809, 309] width 148 height 30
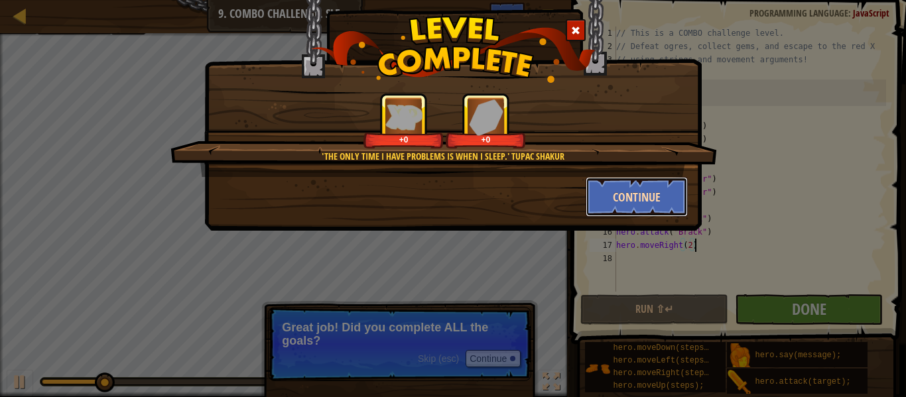
click at [611, 202] on button "Continue" at bounding box center [636, 197] width 103 height 40
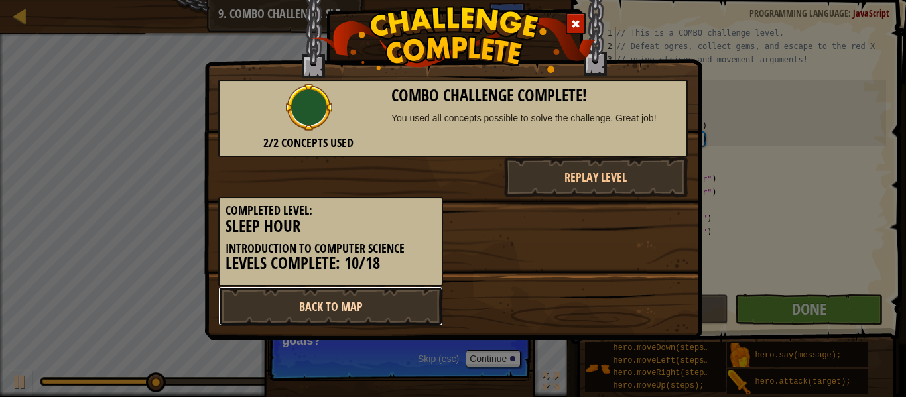
click at [330, 312] on link "Back to Map" at bounding box center [330, 306] width 225 height 40
